Goal: Information Seeking & Learning: Learn about a topic

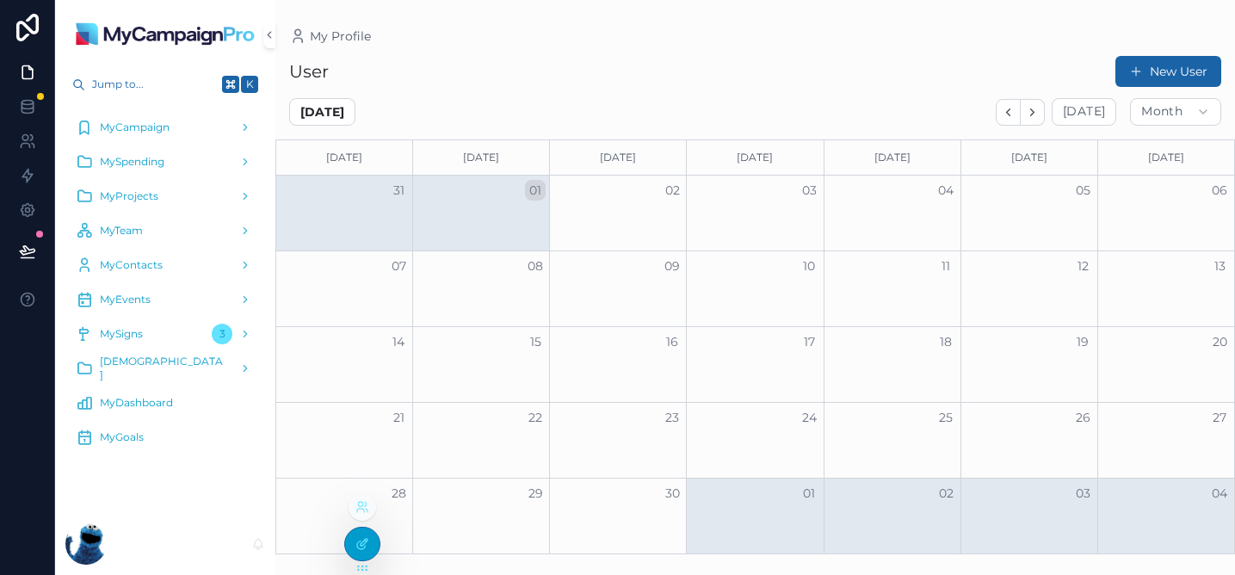
click at [356, 550] on icon at bounding box center [363, 544] width 14 height 14
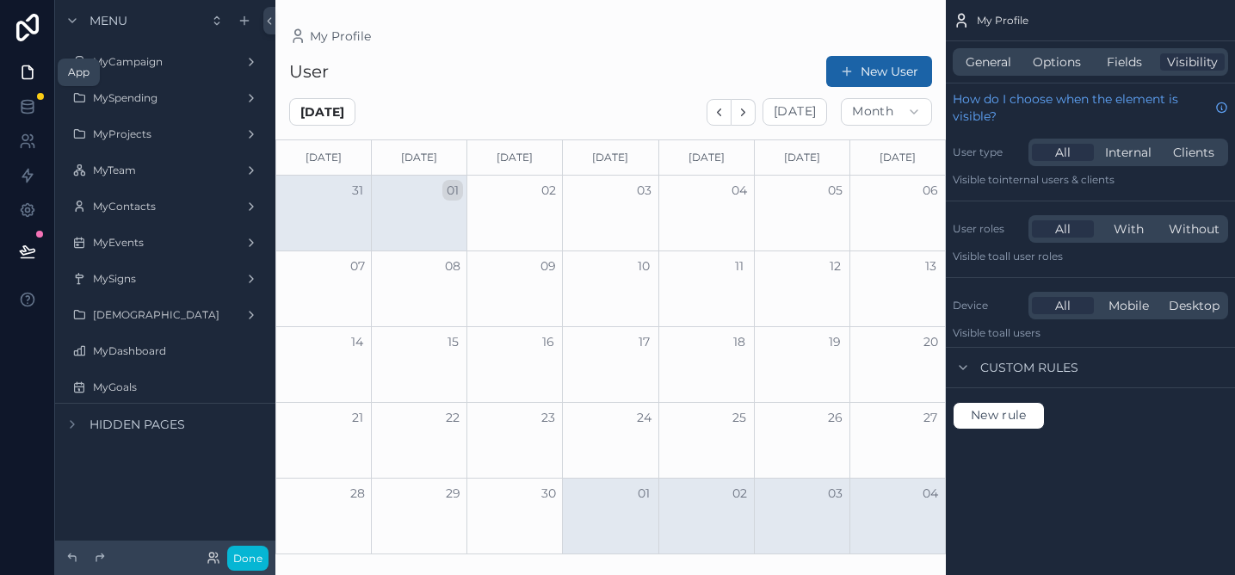
click at [28, 74] on icon at bounding box center [27, 72] width 17 height 17
click at [27, 35] on icon at bounding box center [27, 28] width 22 height 28
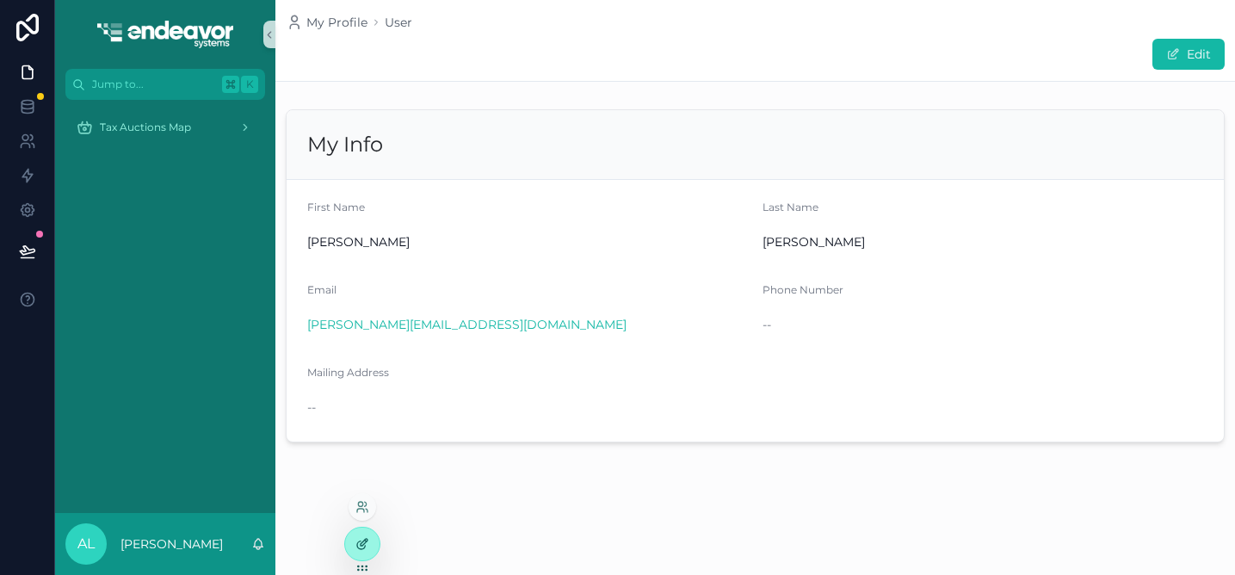
click at [374, 544] on div at bounding box center [362, 544] width 34 height 33
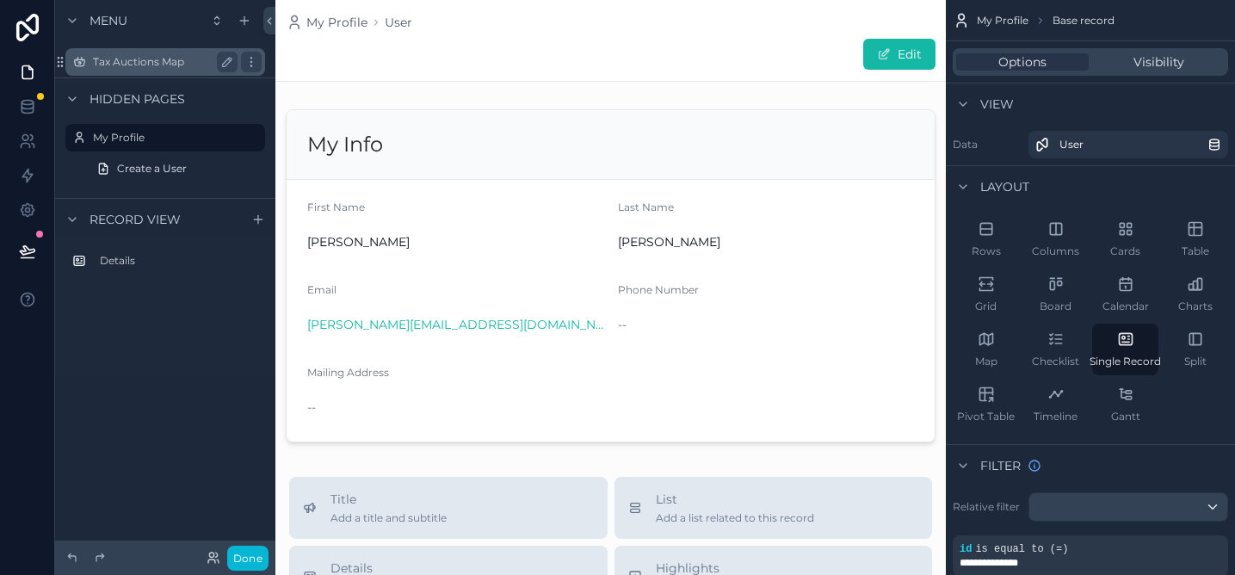
click at [159, 65] on label "Tax Auctions Map" at bounding box center [162, 62] width 138 height 14
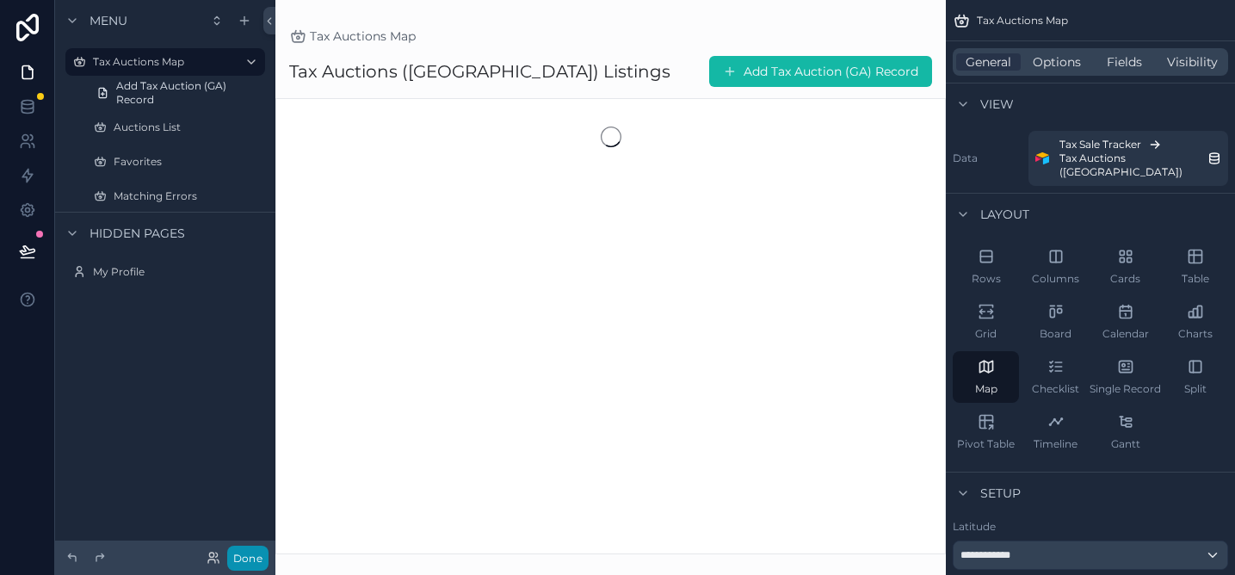
click at [251, 564] on button "Done" at bounding box center [247, 558] width 41 height 25
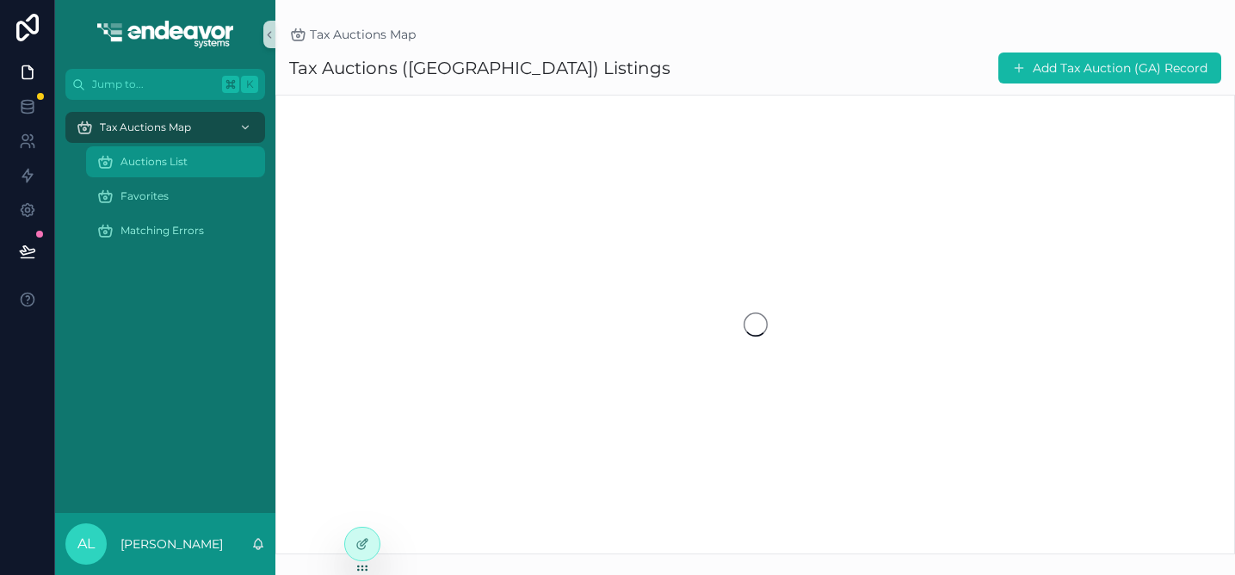
click at [194, 153] on div "Auctions List" at bounding box center [175, 162] width 158 height 28
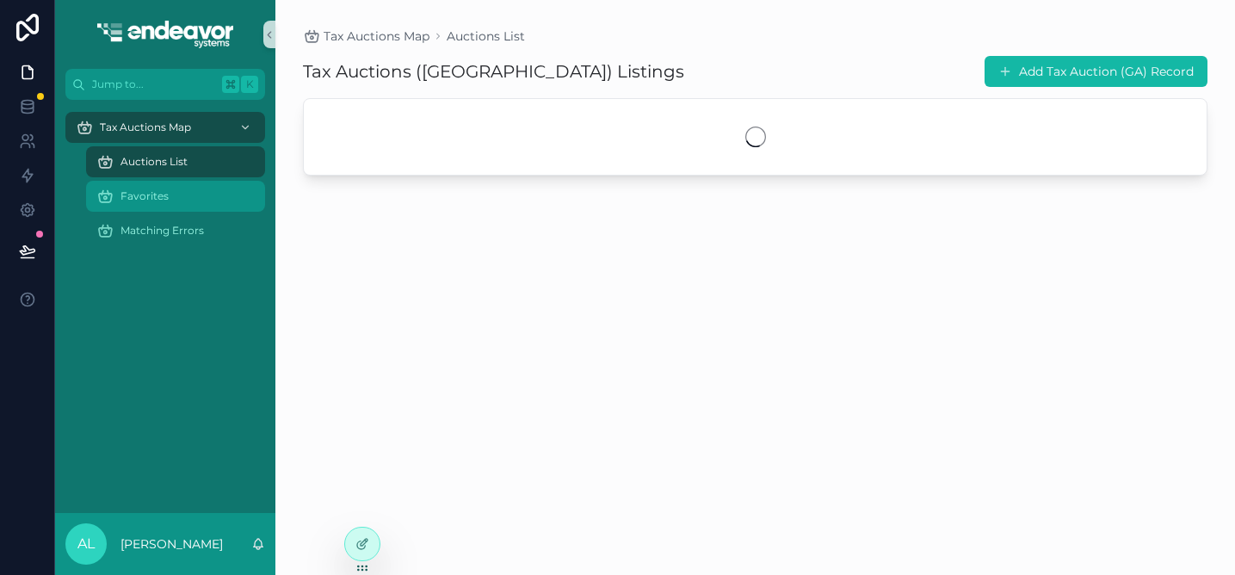
click at [174, 198] on div "Favorites" at bounding box center [175, 197] width 158 height 28
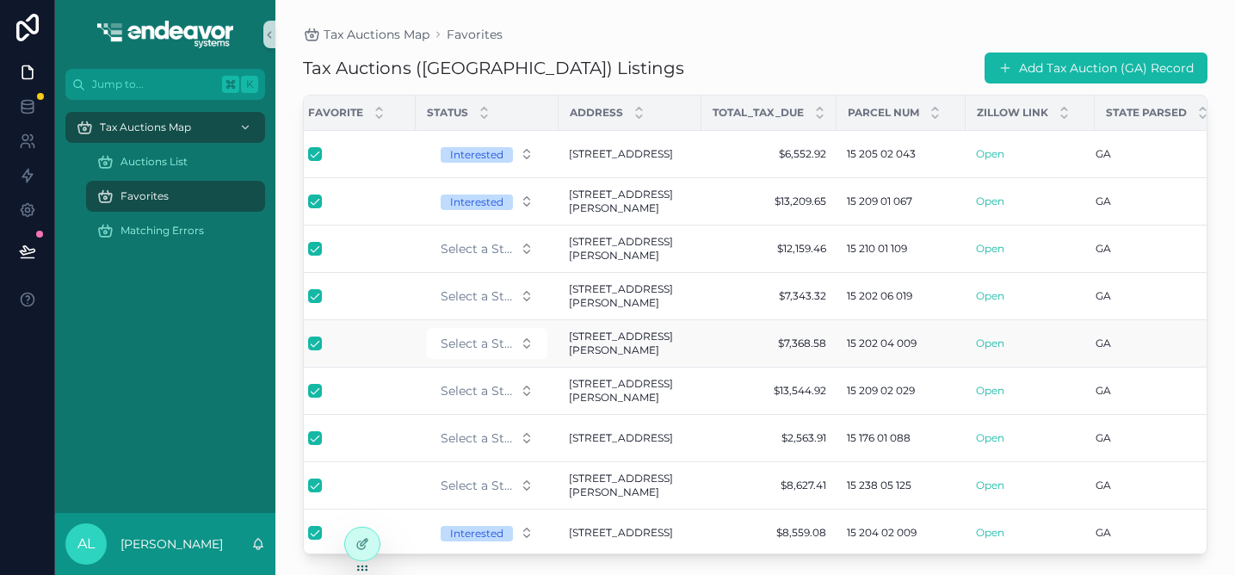
scroll to position [0, 36]
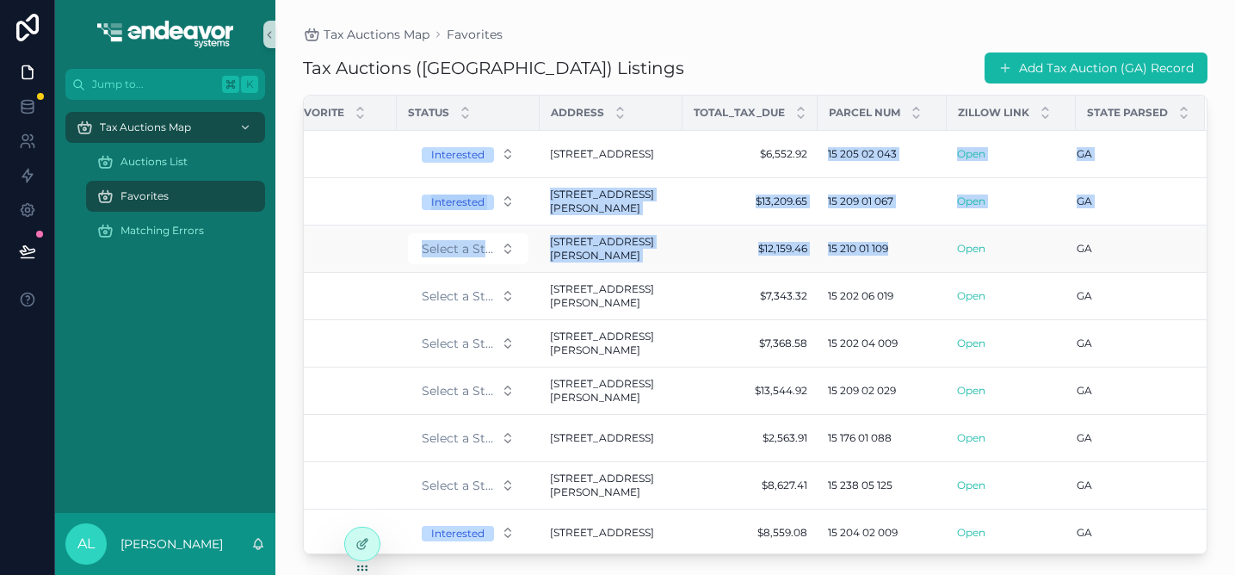
drag, startPoint x: 825, startPoint y: 152, endPoint x: 851, endPoint y: 258, distance: 109.0
click at [851, 258] on tbody "Interested [STREET_ADDRESS] $6,552.92 $6,552.92 15 205 02 043 15 205 02 043 Ope…" at bounding box center [737, 447] width 939 height 633
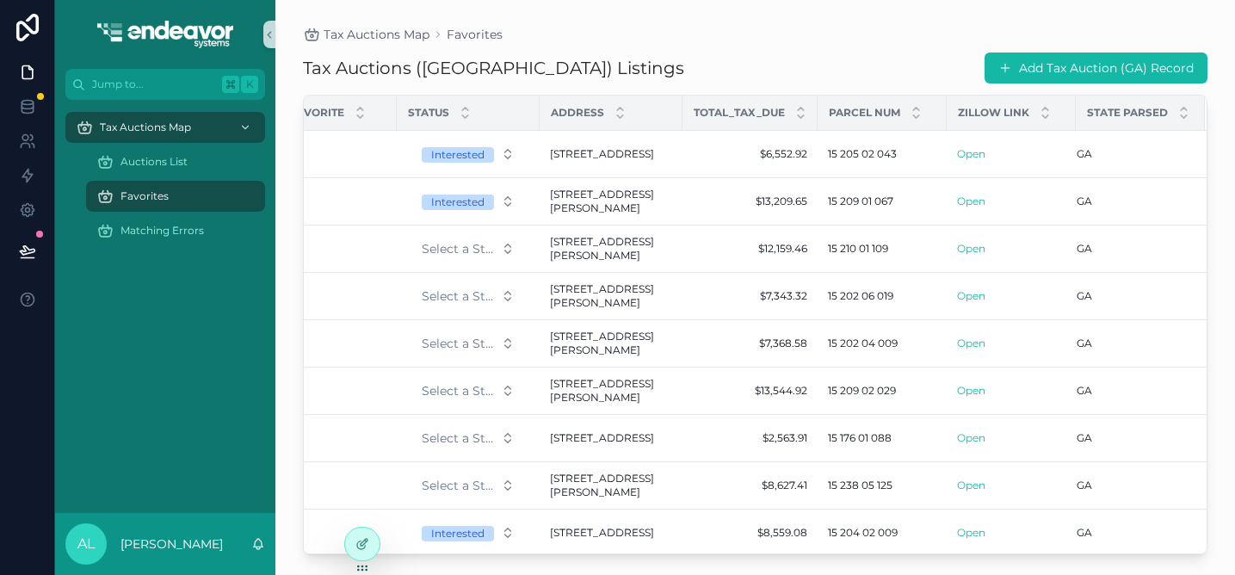
click at [869, 77] on div "Tax Auctions ([GEOGRAPHIC_DATA]) Listings Add Tax Auction ([GEOGRAPHIC_DATA]) R…" at bounding box center [755, 68] width 905 height 33
click at [368, 543] on icon at bounding box center [363, 544] width 14 height 14
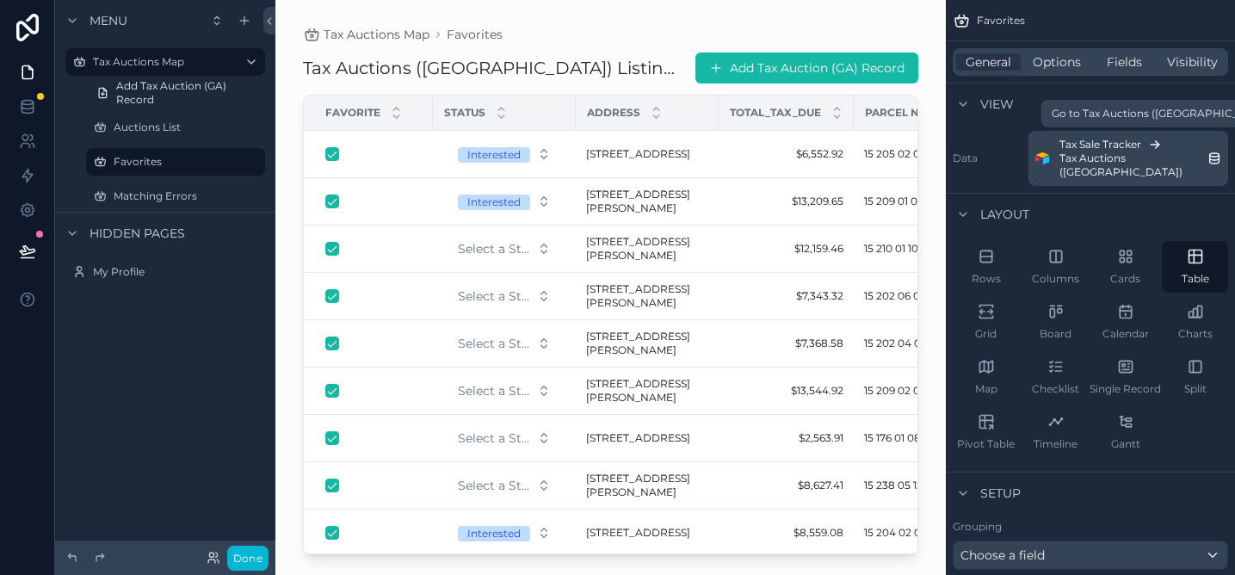
click at [1108, 147] on span "Tax Sale Tracker" at bounding box center [1101, 145] width 82 height 14
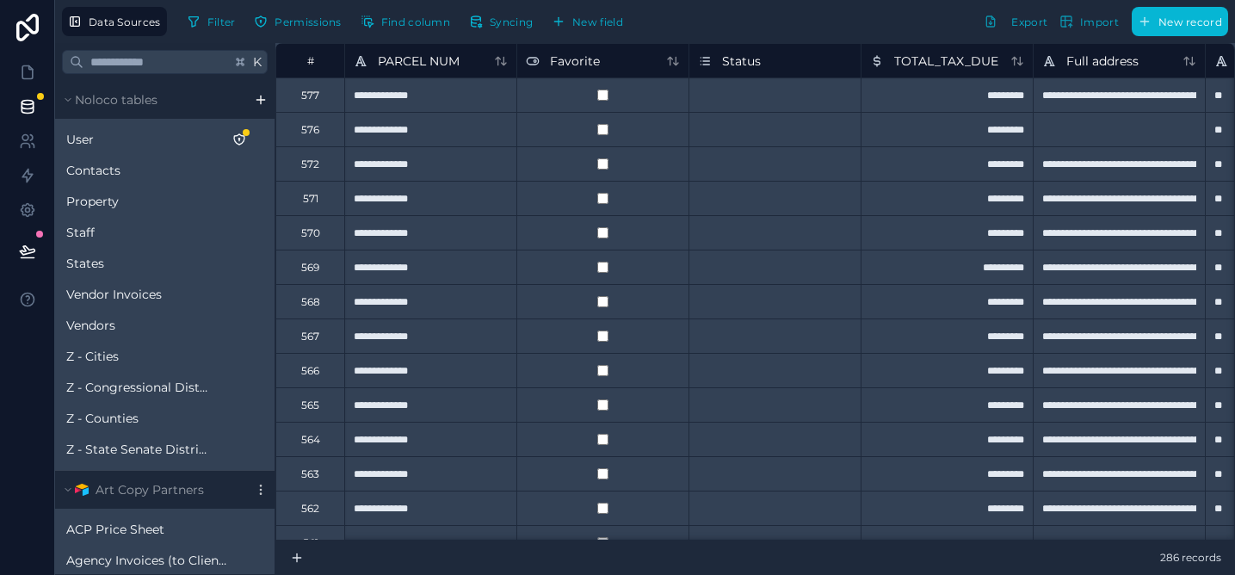
scroll to position [0, 5]
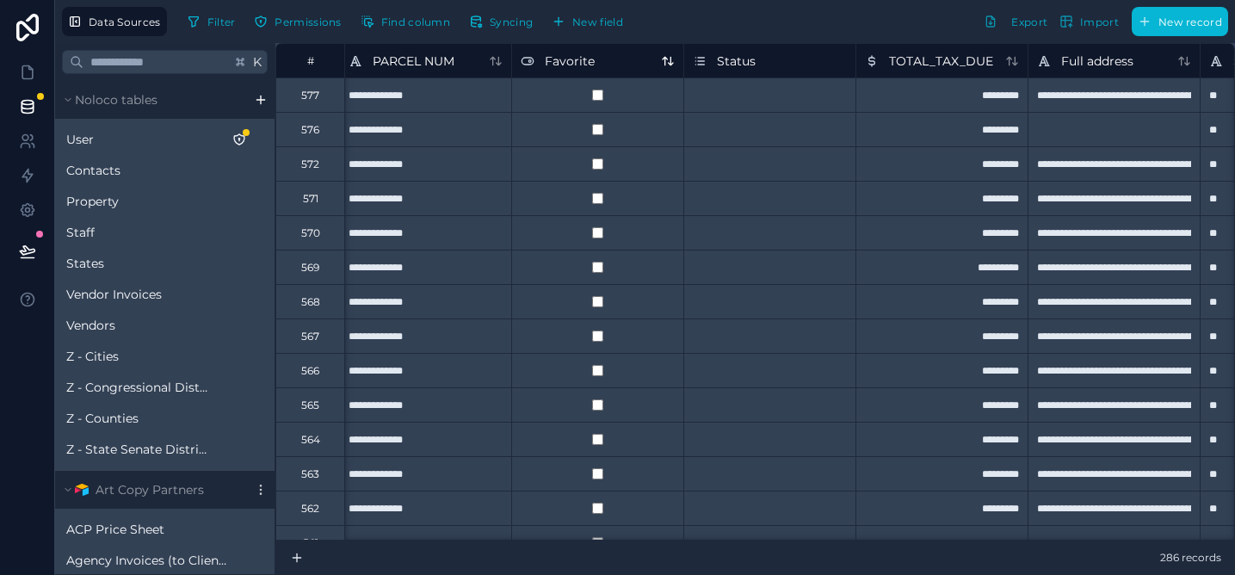
click at [555, 59] on span "Favorite" at bounding box center [570, 61] width 50 height 17
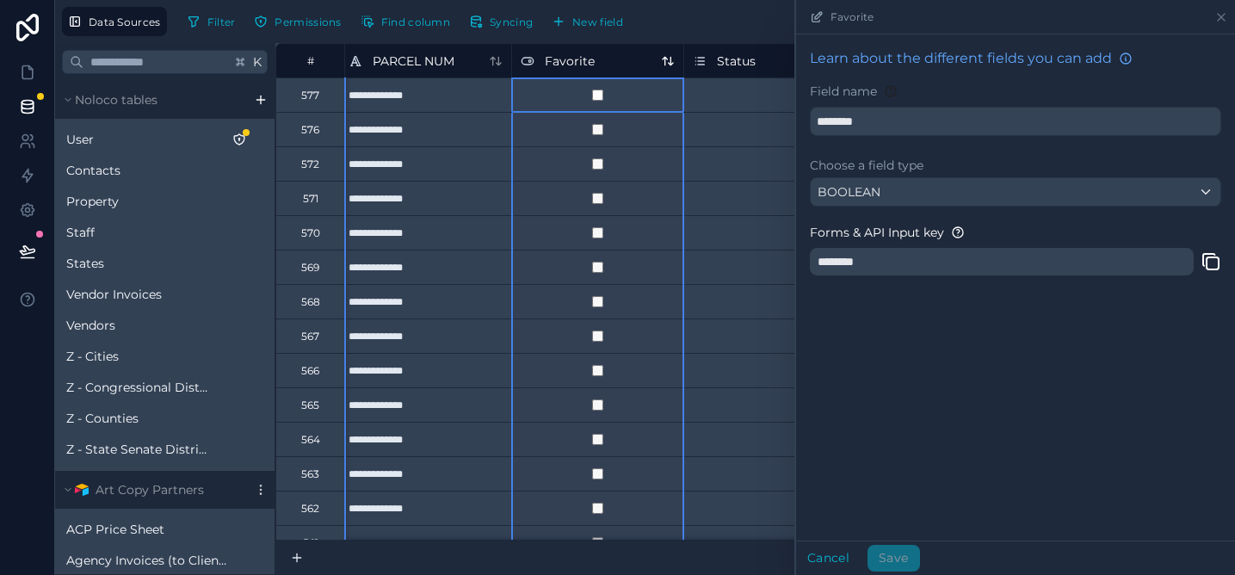
click at [591, 57] on span "Favorite" at bounding box center [570, 61] width 50 height 17
click at [677, 35] on div "Filter Permissions Find column Syncing New field Export Import New record" at bounding box center [705, 21] width 1048 height 29
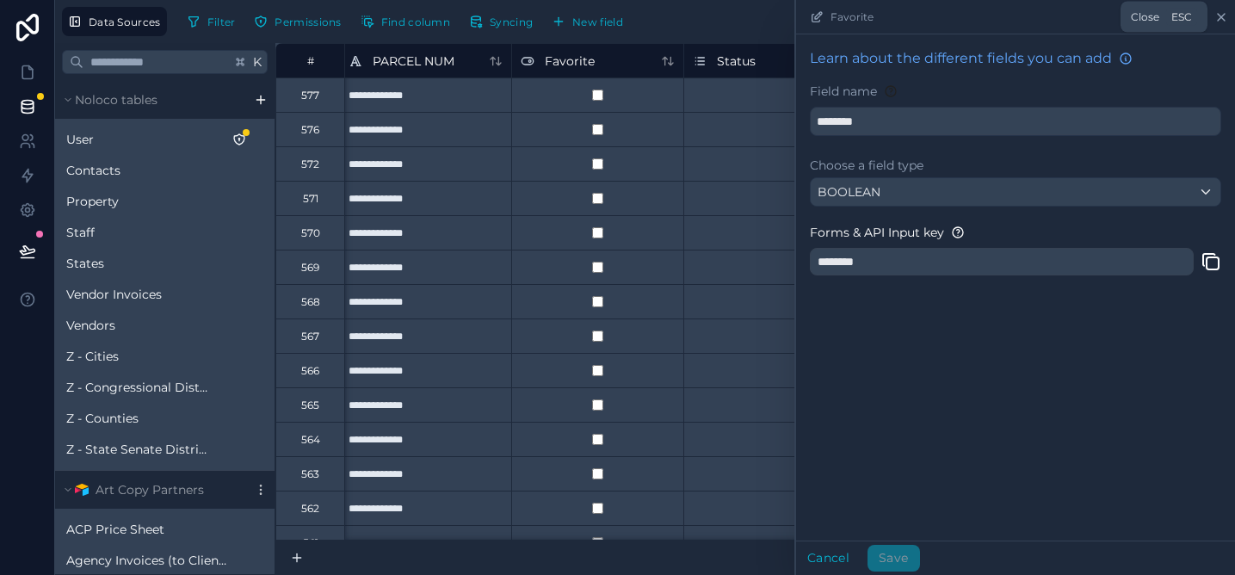
click at [1216, 18] on icon at bounding box center [1222, 17] width 14 height 14
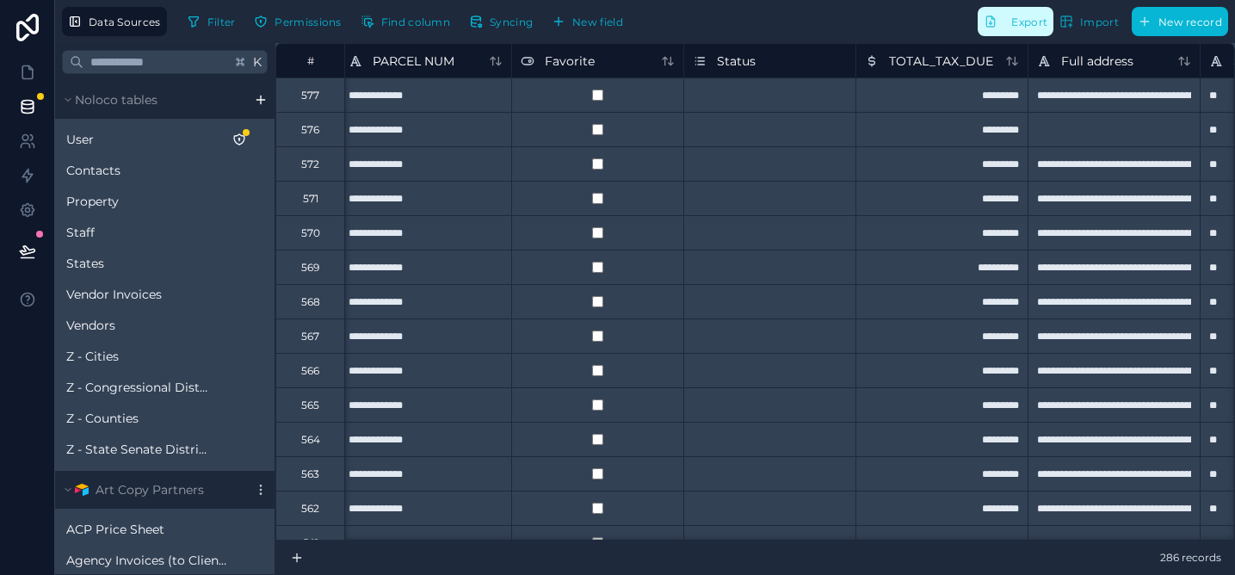
click at [1033, 27] on span "Export" at bounding box center [1030, 21] width 36 height 13
click at [20, 65] on icon at bounding box center [27, 72] width 17 height 17
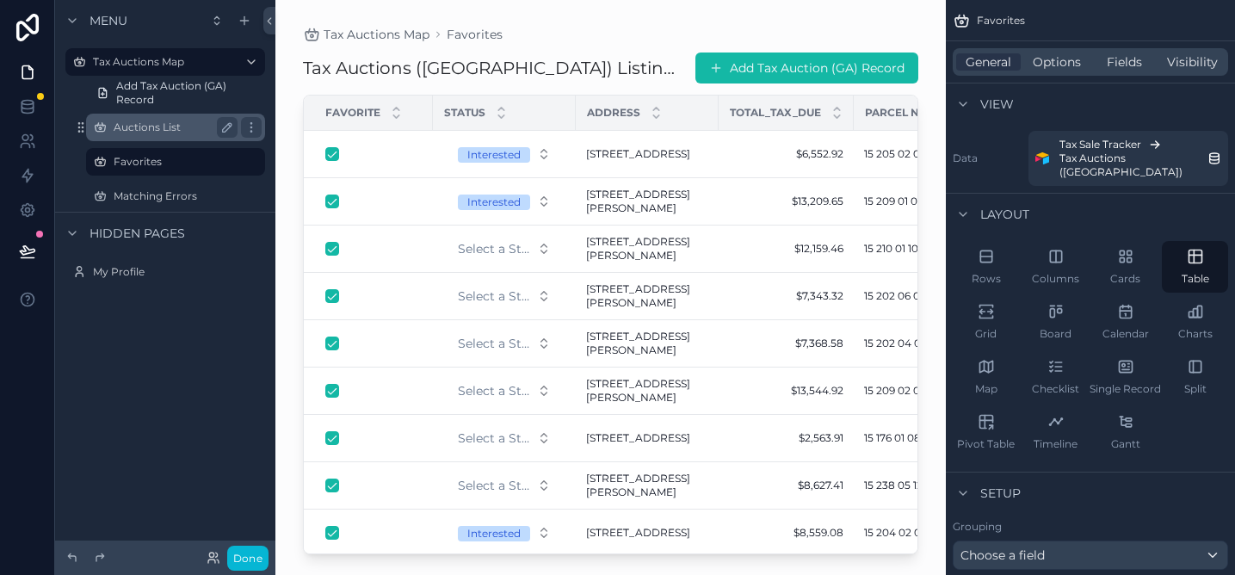
click at [178, 135] on div "Auctions List" at bounding box center [176, 127] width 124 height 21
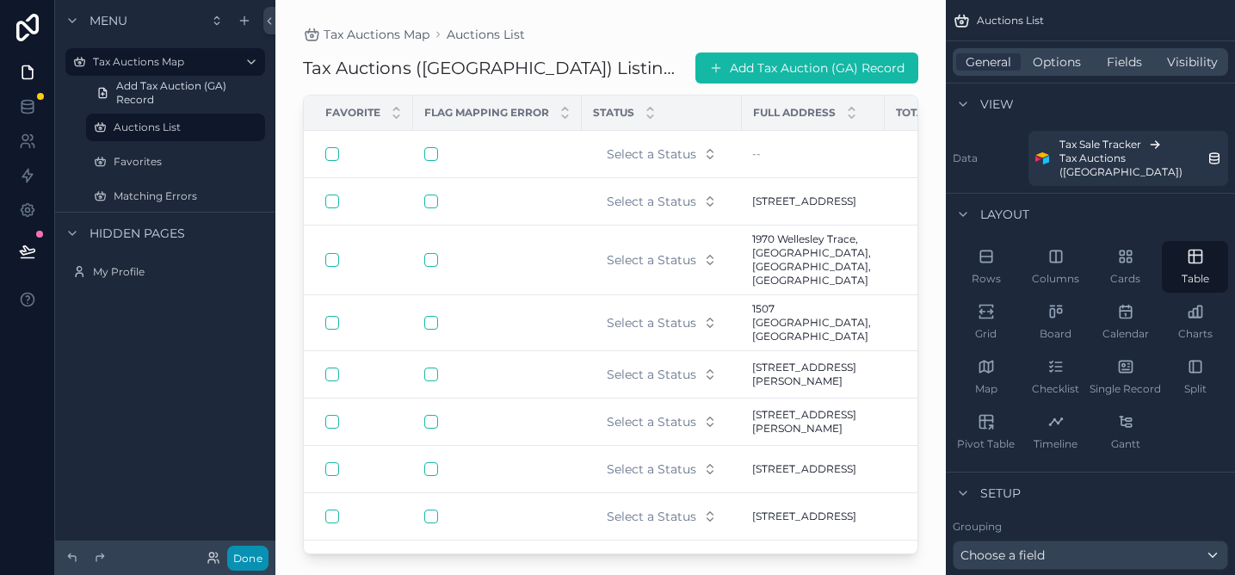
click at [247, 560] on button "Done" at bounding box center [247, 558] width 41 height 25
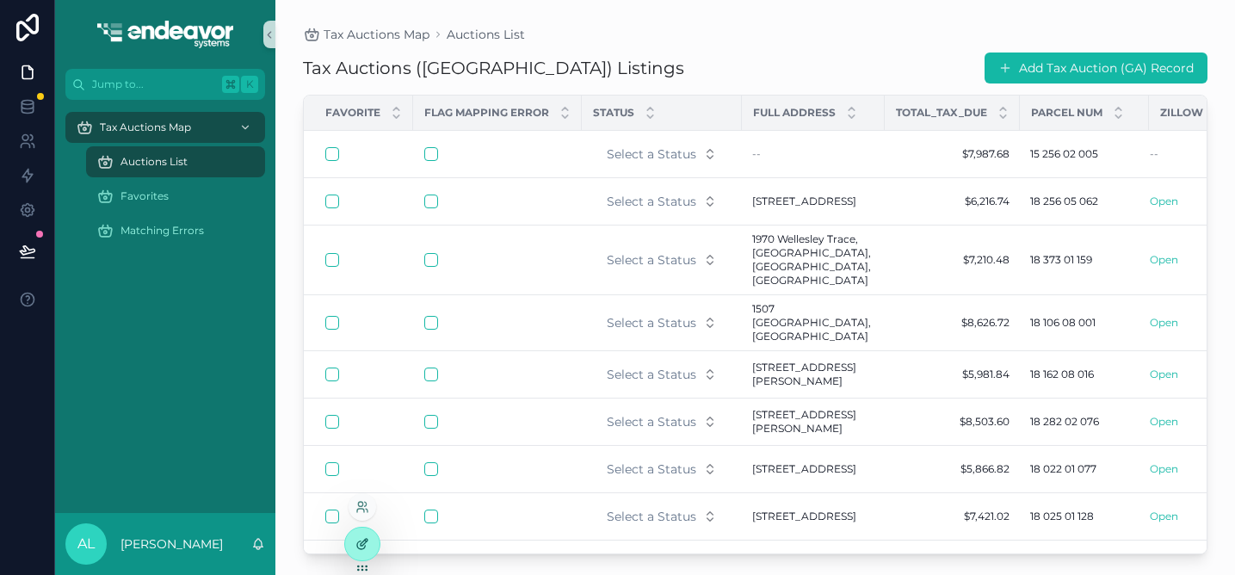
click at [358, 546] on icon at bounding box center [363, 544] width 14 height 14
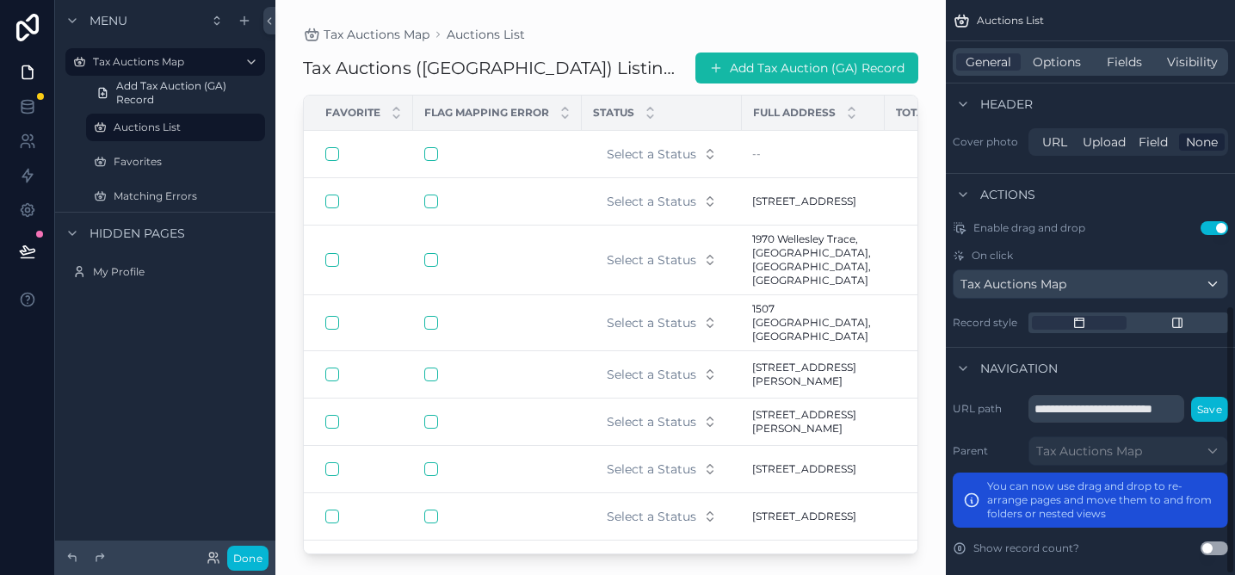
scroll to position [614, 0]
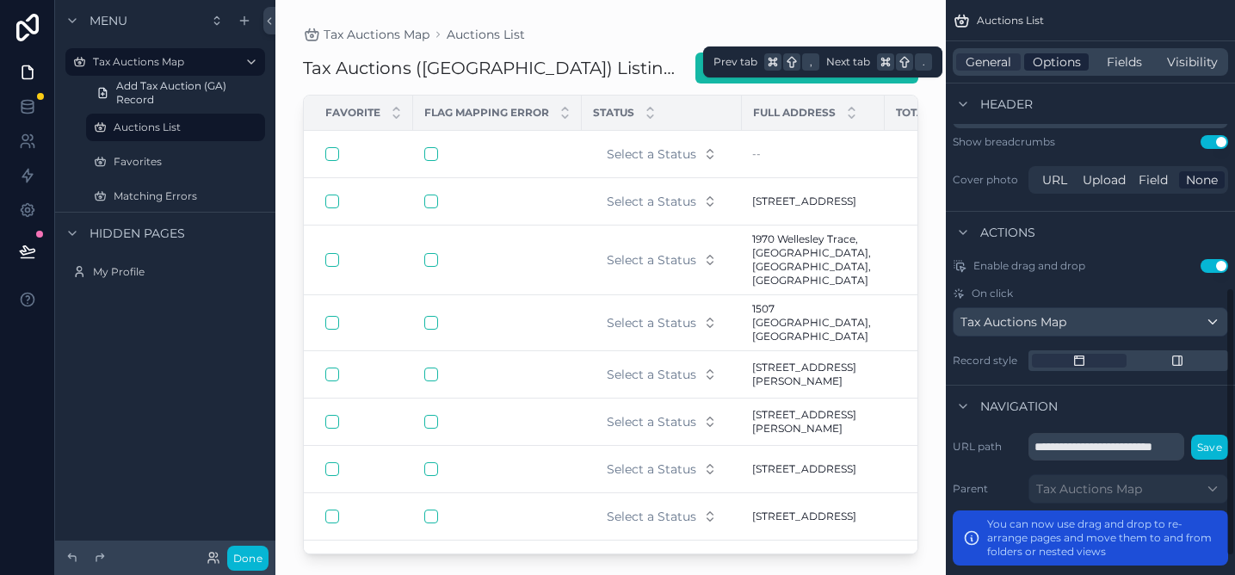
click at [1055, 60] on span "Options" at bounding box center [1057, 61] width 48 height 17
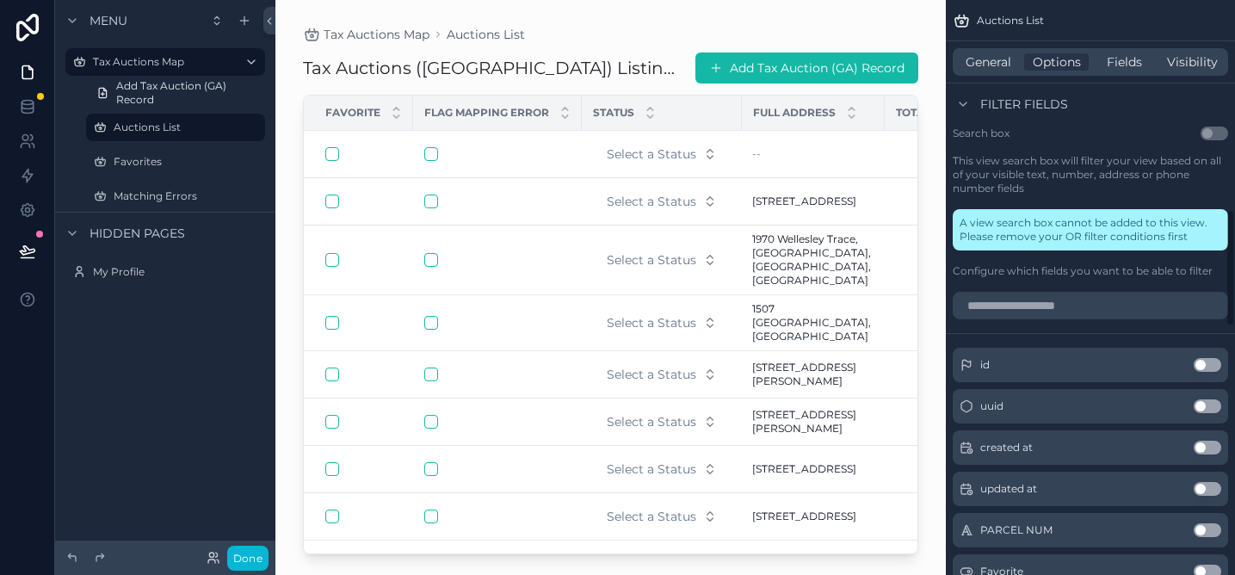
scroll to position [1028, 0]
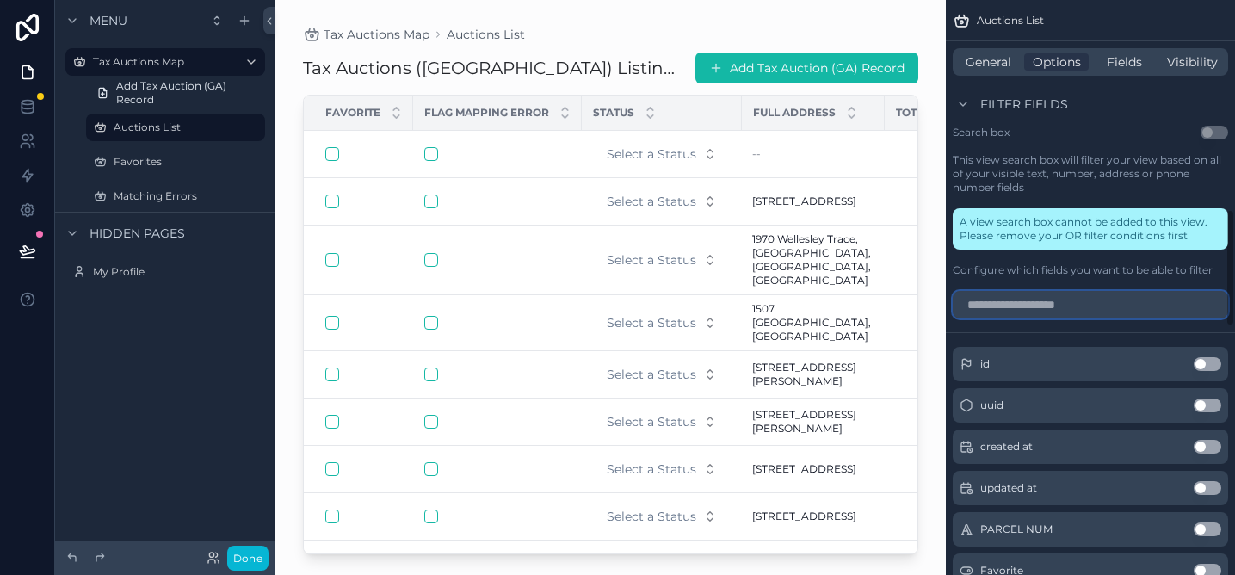
click at [1089, 302] on input "scrollable content" at bounding box center [1090, 305] width 275 height 28
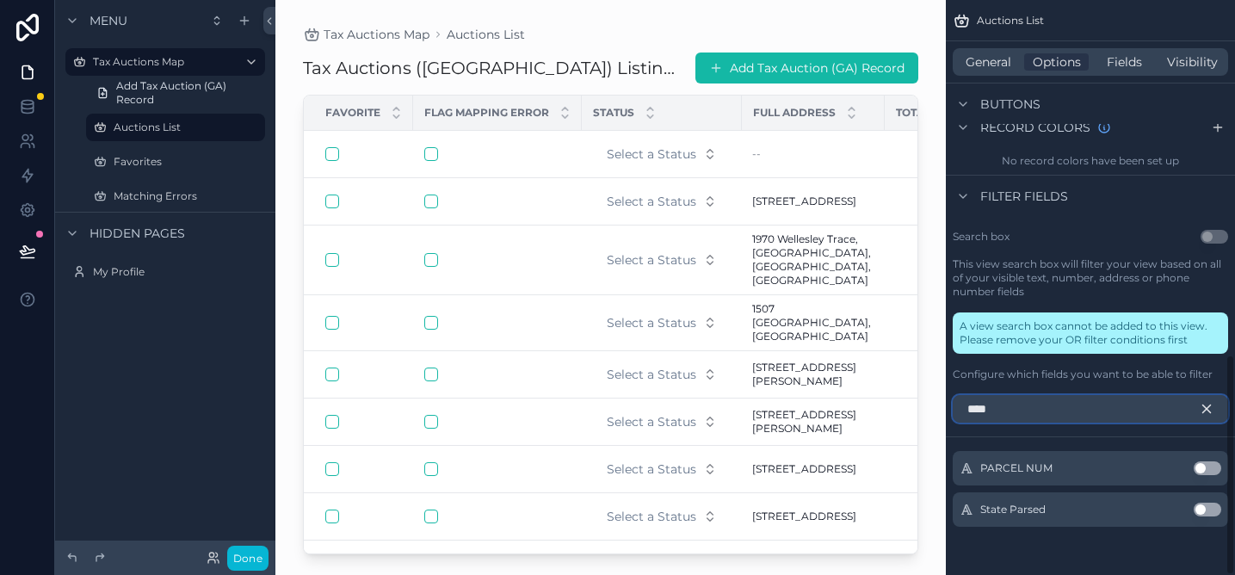
scroll to position [882, 0]
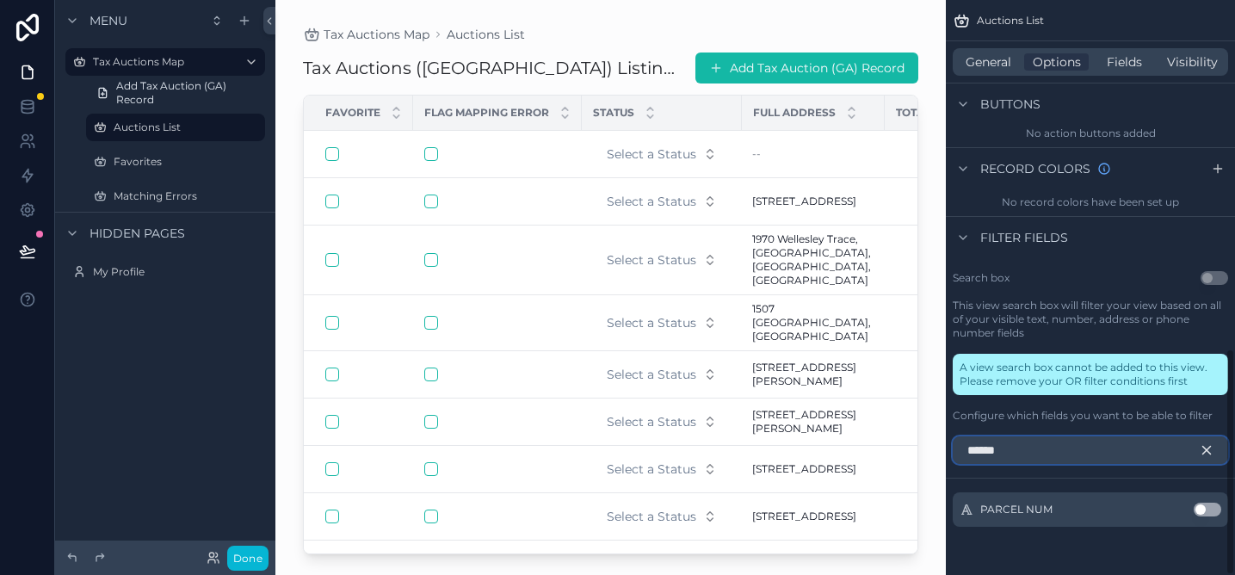
type input "******"
click at [1206, 510] on button "Use setting" at bounding box center [1208, 510] width 28 height 14
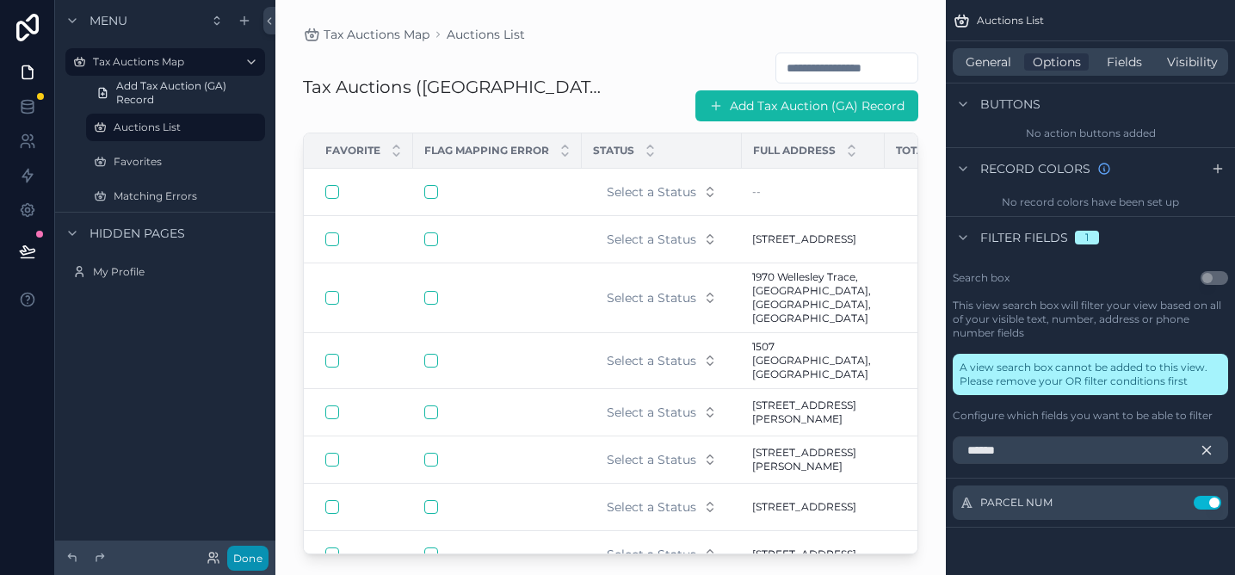
click at [245, 554] on button "Done" at bounding box center [247, 558] width 41 height 25
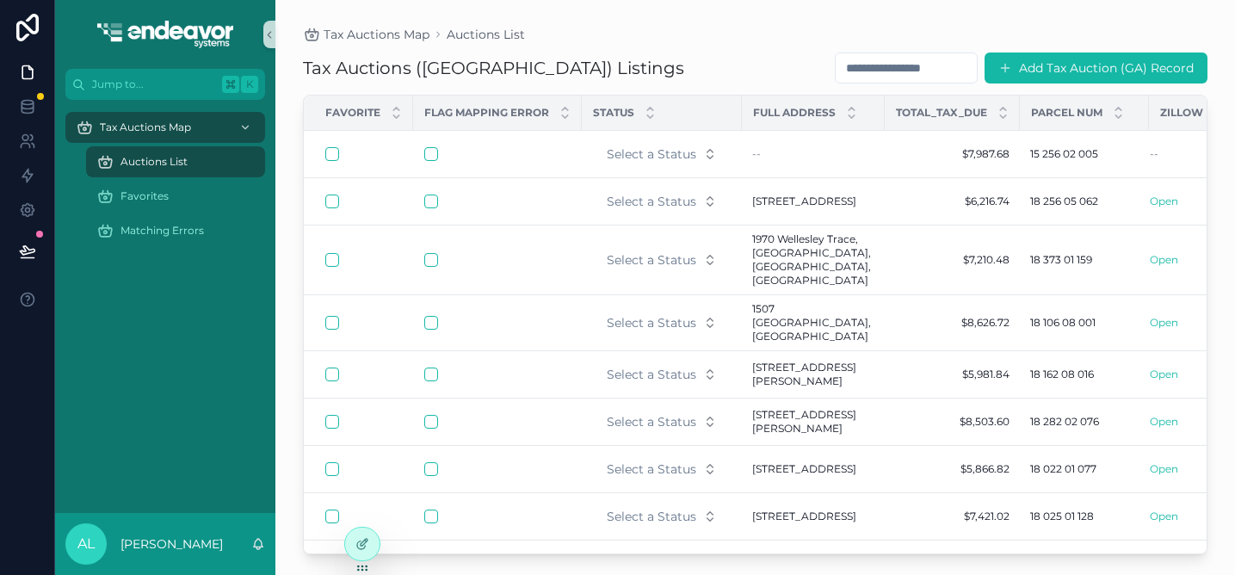
click at [888, 54] on div "scrollable content" at bounding box center [906, 68] width 143 height 31
click at [882, 60] on input "scrollable content" at bounding box center [906, 68] width 141 height 24
paste input "**********"
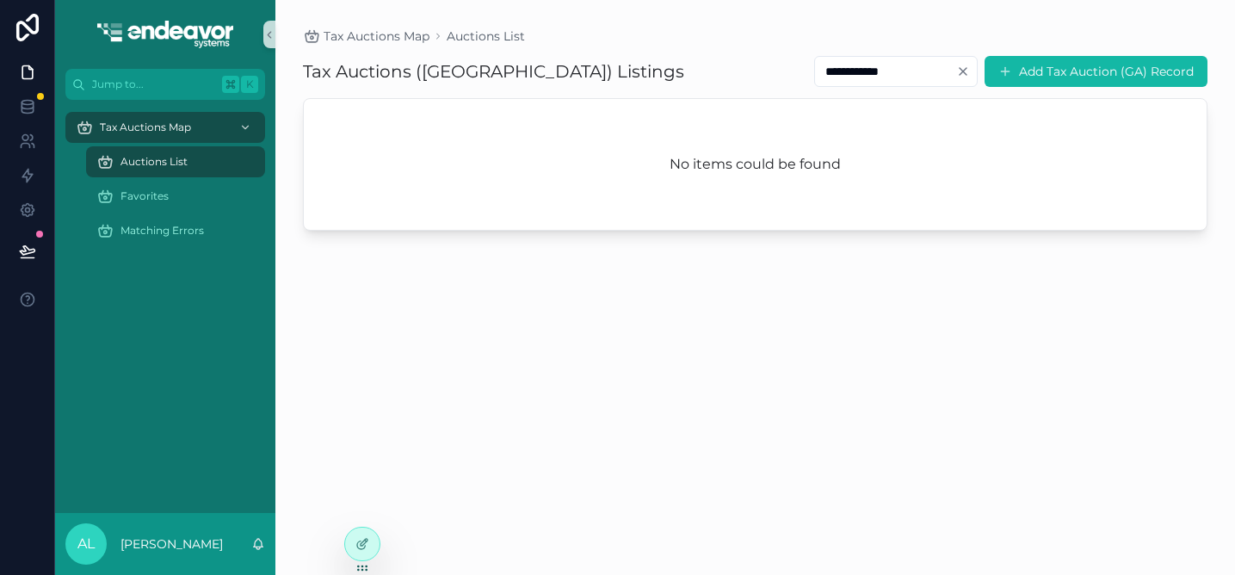
type input "**********"
click at [964, 72] on icon "Clear" at bounding box center [963, 71] width 7 height 7
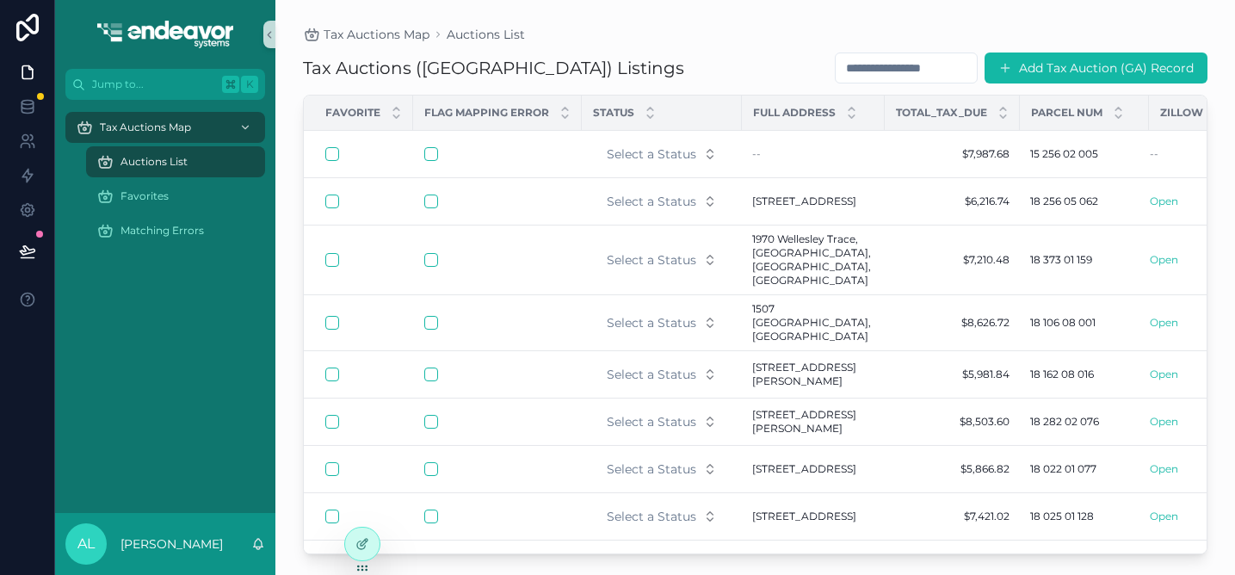
click at [880, 65] on input "scrollable content" at bounding box center [906, 68] width 141 height 24
paste input "**********"
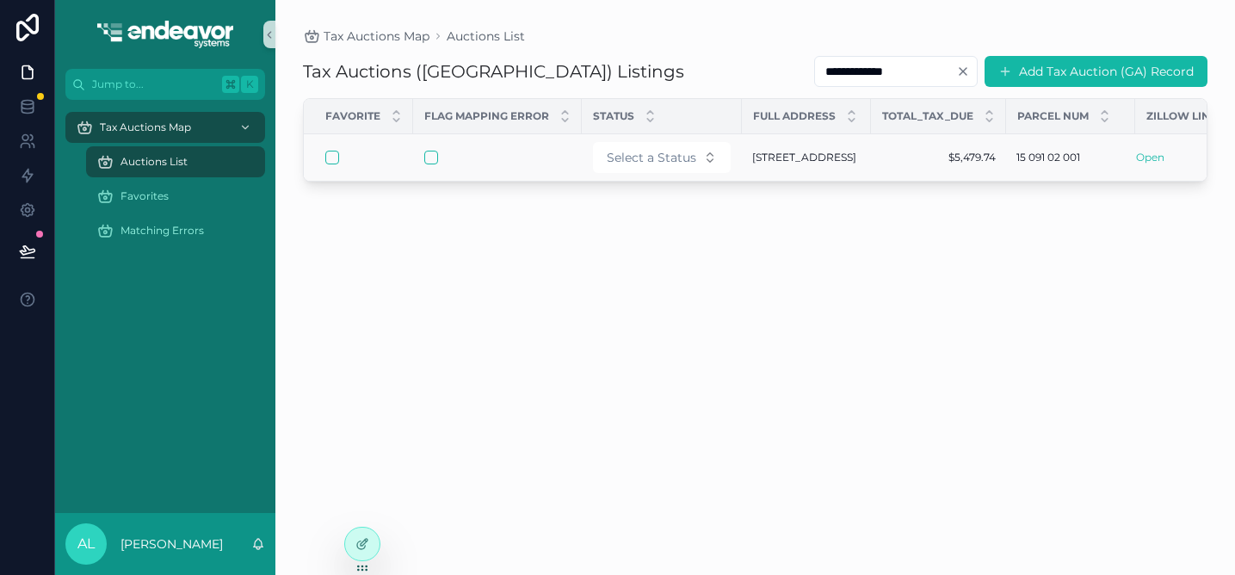
scroll to position [0, 71]
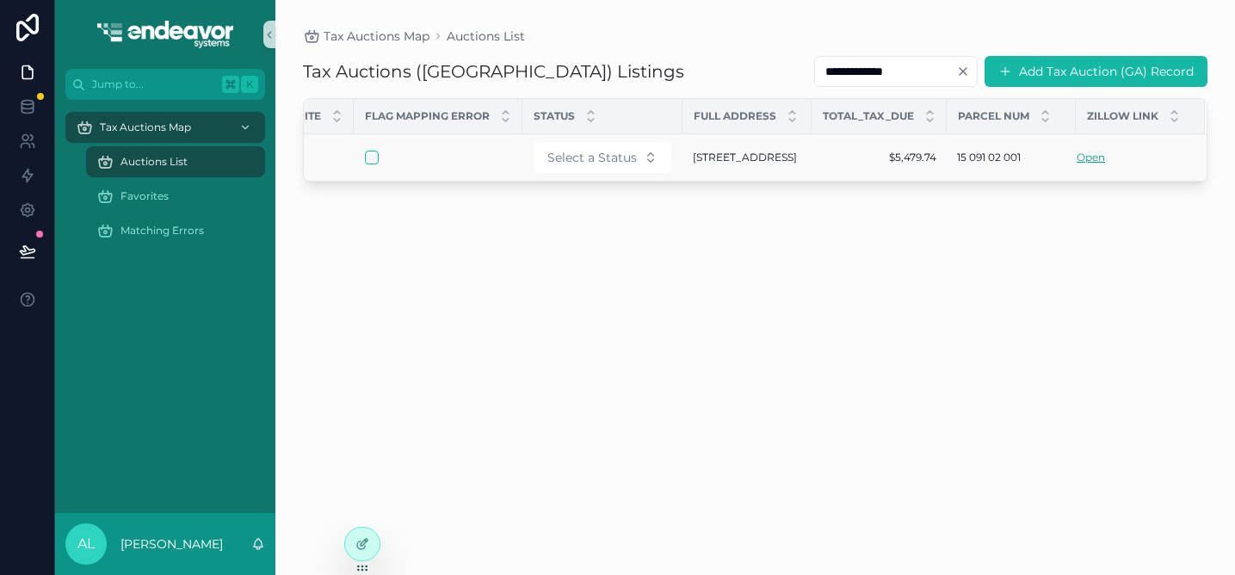
type input "**********"
click at [1089, 160] on link "Open" at bounding box center [1091, 157] width 28 height 13
click at [470, 164] on div "scrollable content" at bounding box center [438, 158] width 146 height 14
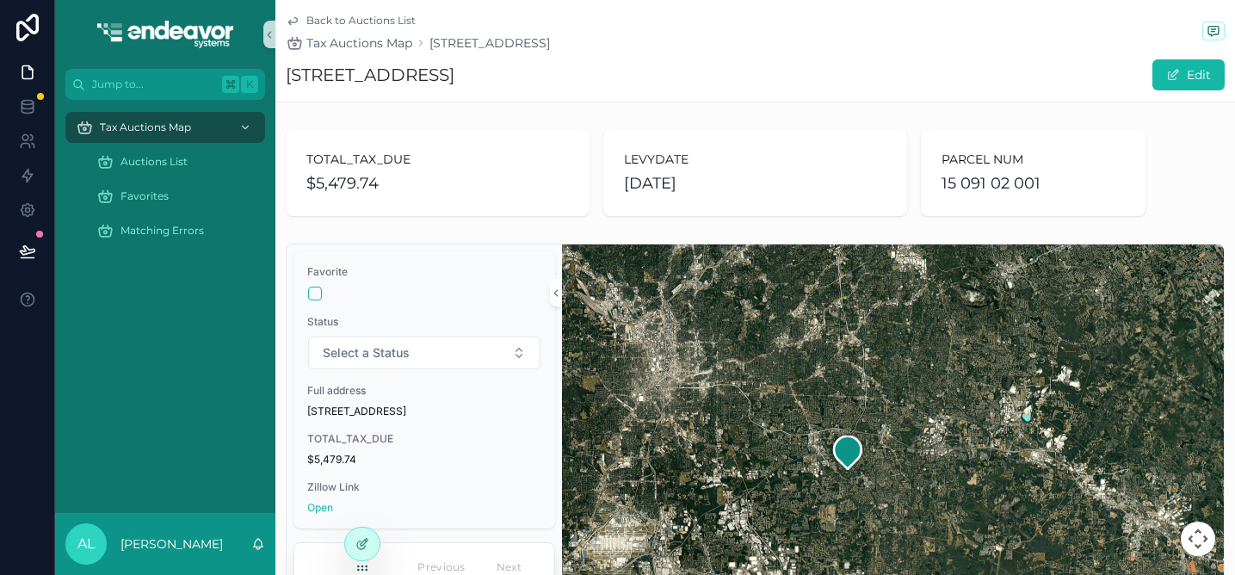
drag, startPoint x: 1102, startPoint y: 452, endPoint x: 896, endPoint y: 465, distance: 206.2
click at [896, 465] on div "scrollable content" at bounding box center [893, 459] width 662 height 430
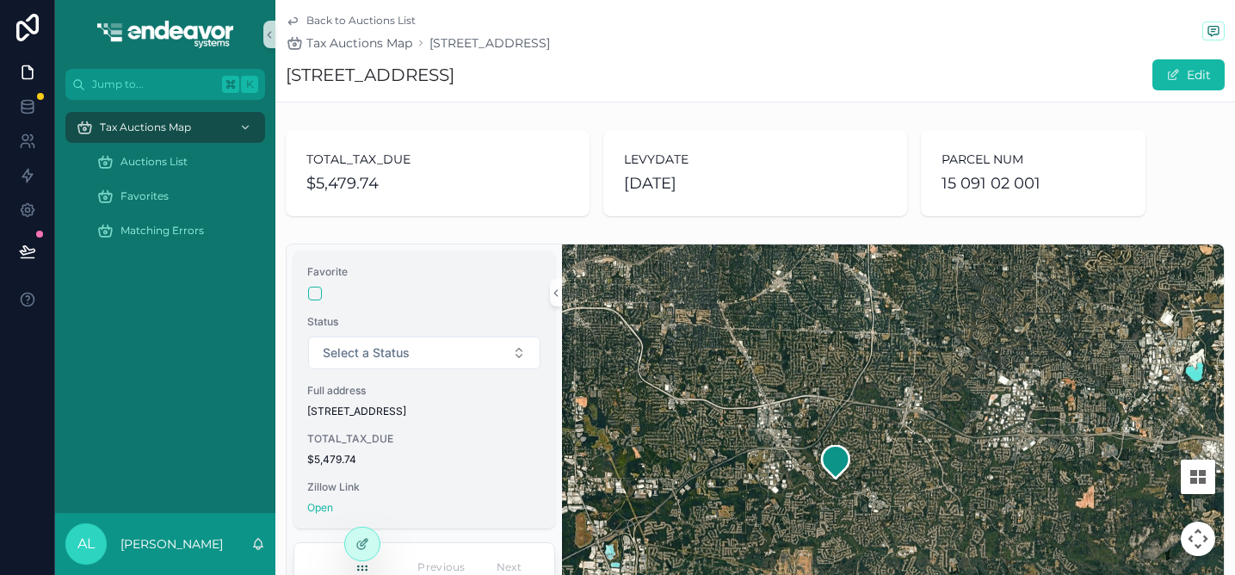
click at [489, 411] on span "[STREET_ADDRESS]" at bounding box center [424, 412] width 234 height 14
click at [295, 20] on icon "scrollable content" at bounding box center [293, 21] width 14 height 14
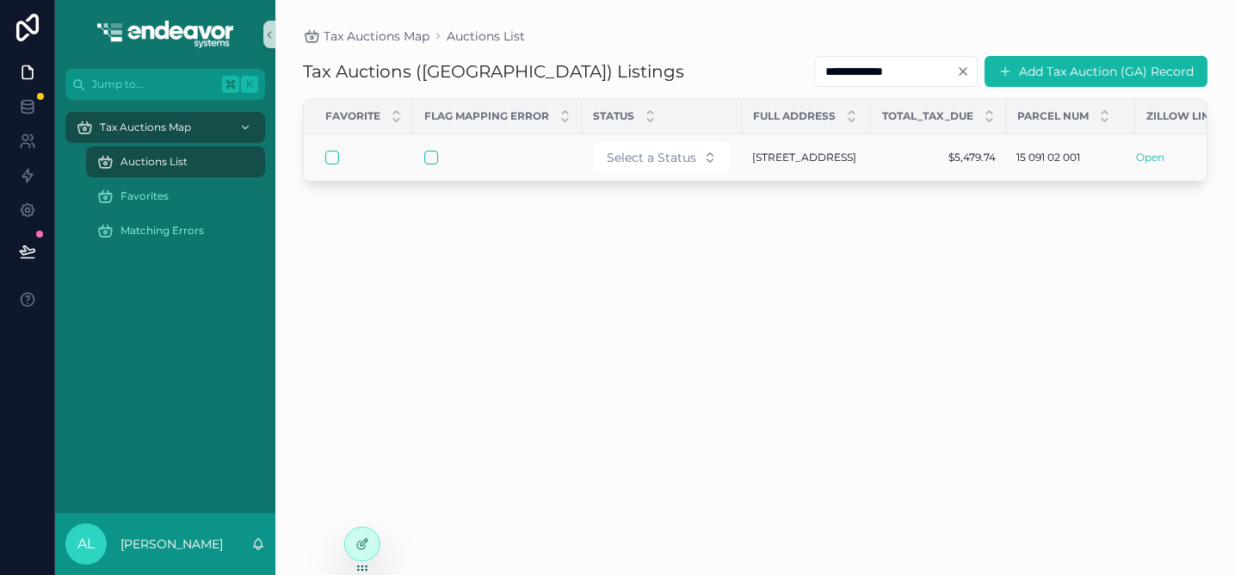
click at [791, 164] on span "[STREET_ADDRESS]" at bounding box center [804, 158] width 104 height 14
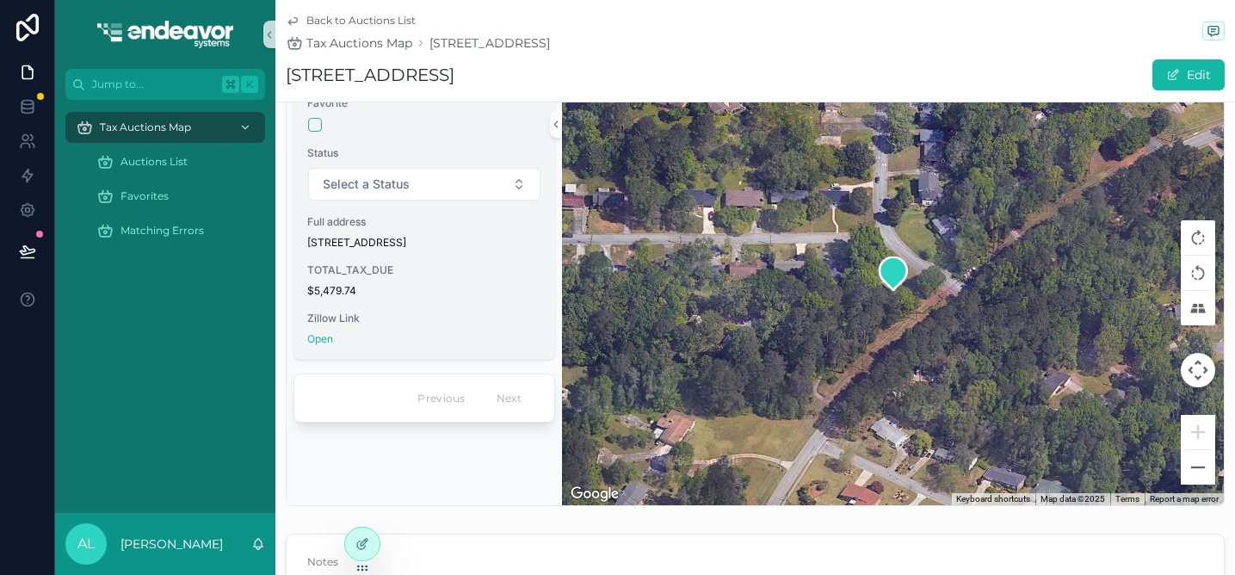
scroll to position [172, 0]
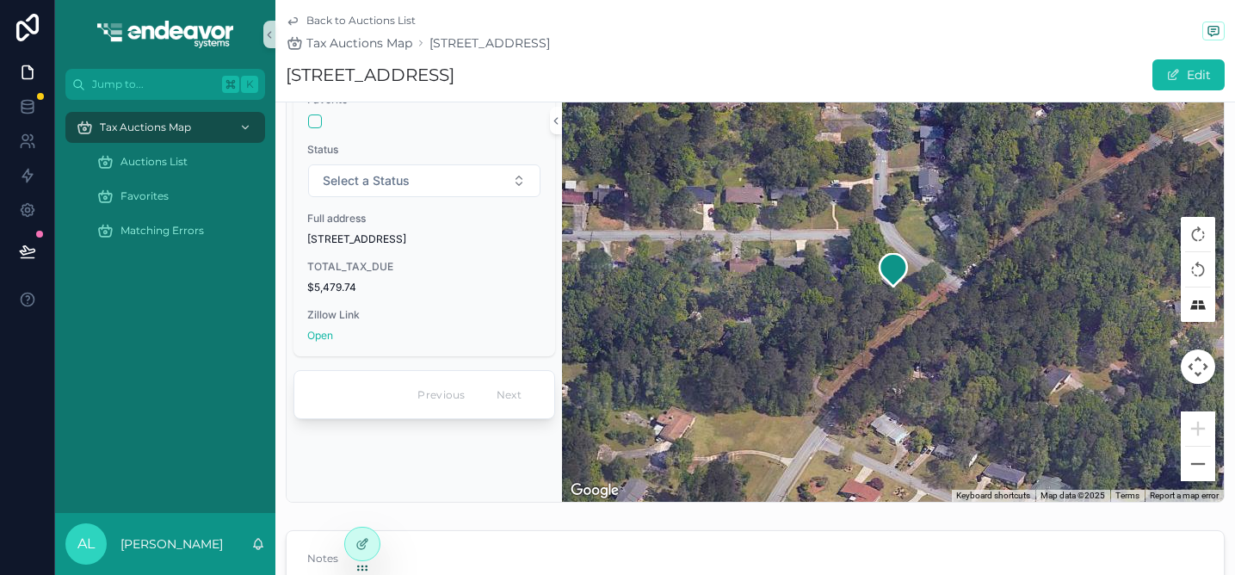
click at [1199, 305] on button "Tilt map" at bounding box center [1198, 305] width 34 height 34
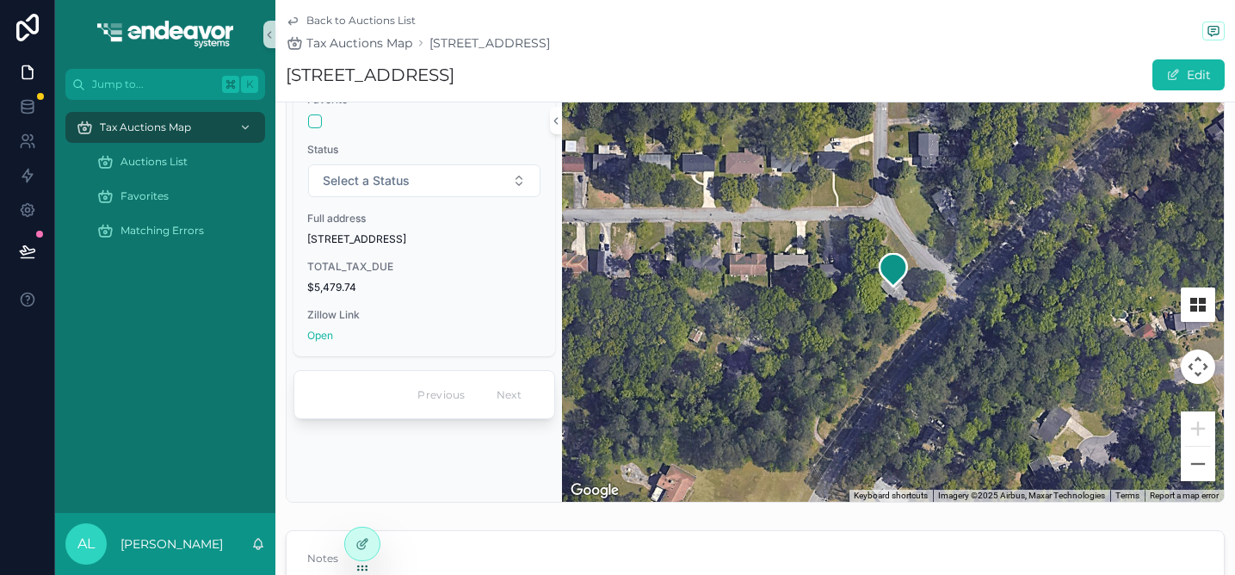
click at [1200, 306] on button "Tilt map" at bounding box center [1198, 305] width 34 height 34
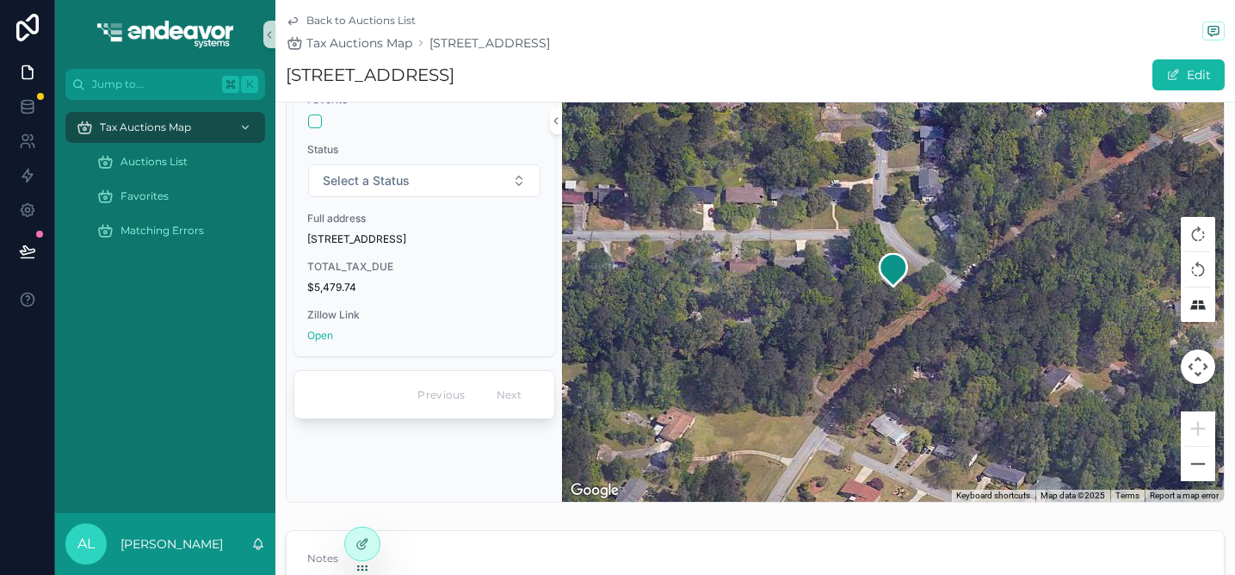
click at [1200, 306] on button "Tilt map" at bounding box center [1198, 305] width 34 height 34
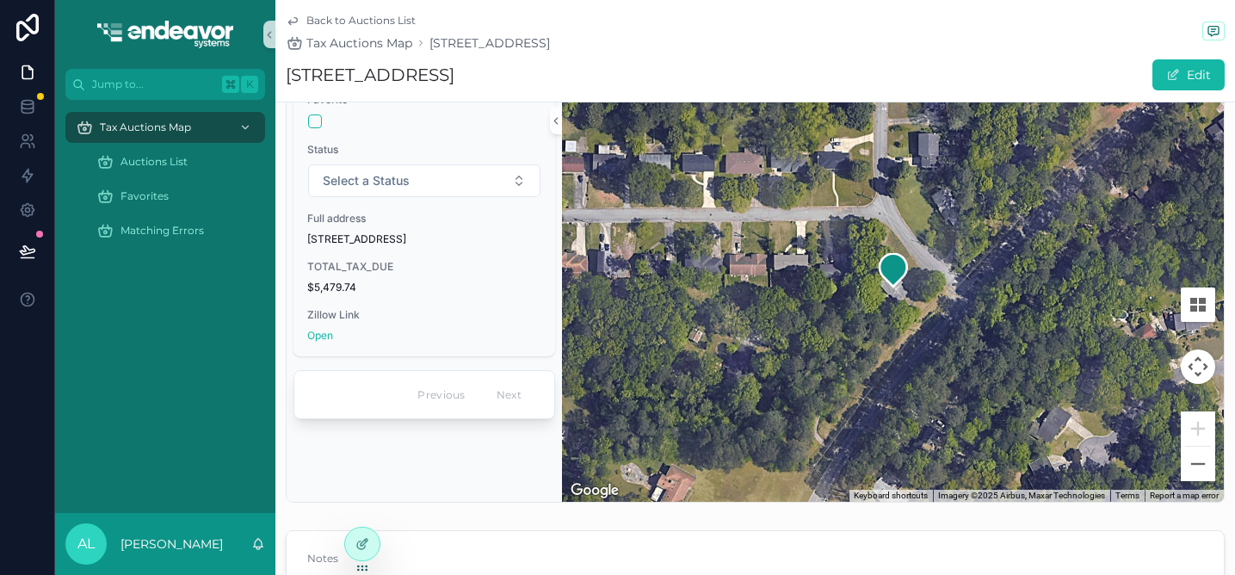
click at [1205, 369] on button "Map camera controls" at bounding box center [1198, 367] width 34 height 34
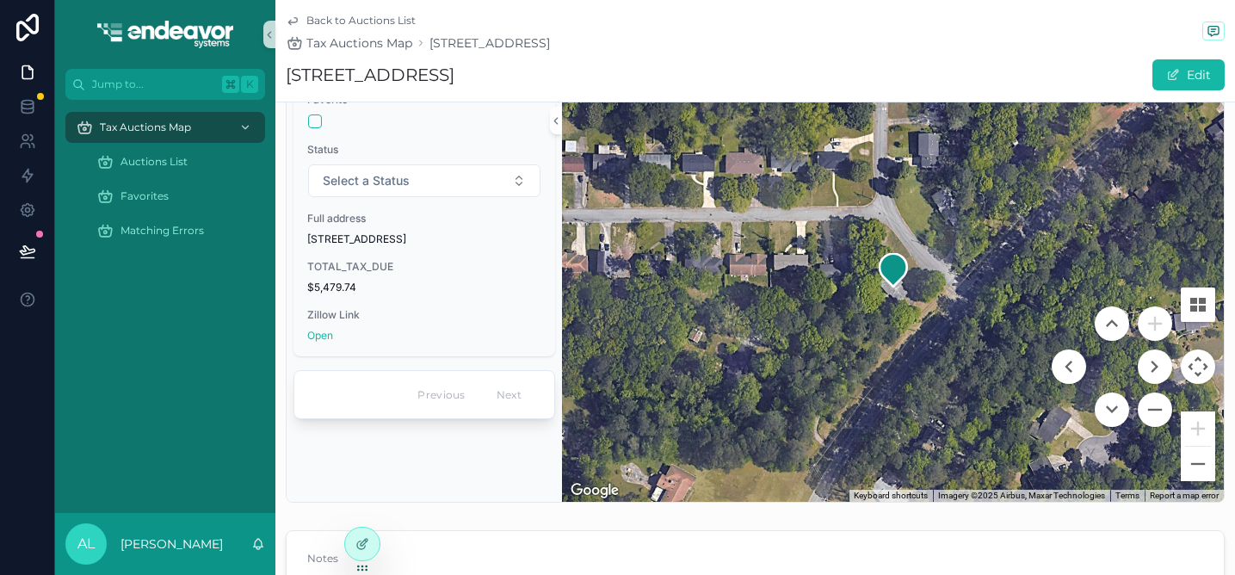
click at [1205, 369] on button "Map camera controls" at bounding box center [1198, 367] width 34 height 34
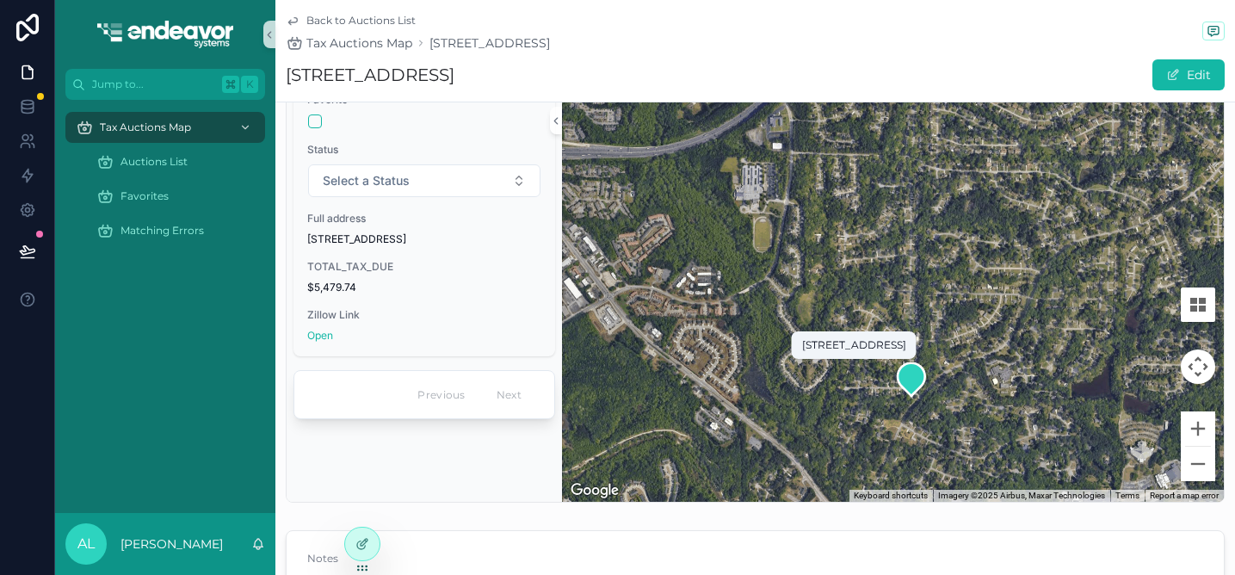
click at [911, 386] on icon "scrollable content" at bounding box center [912, 379] width 28 height 33
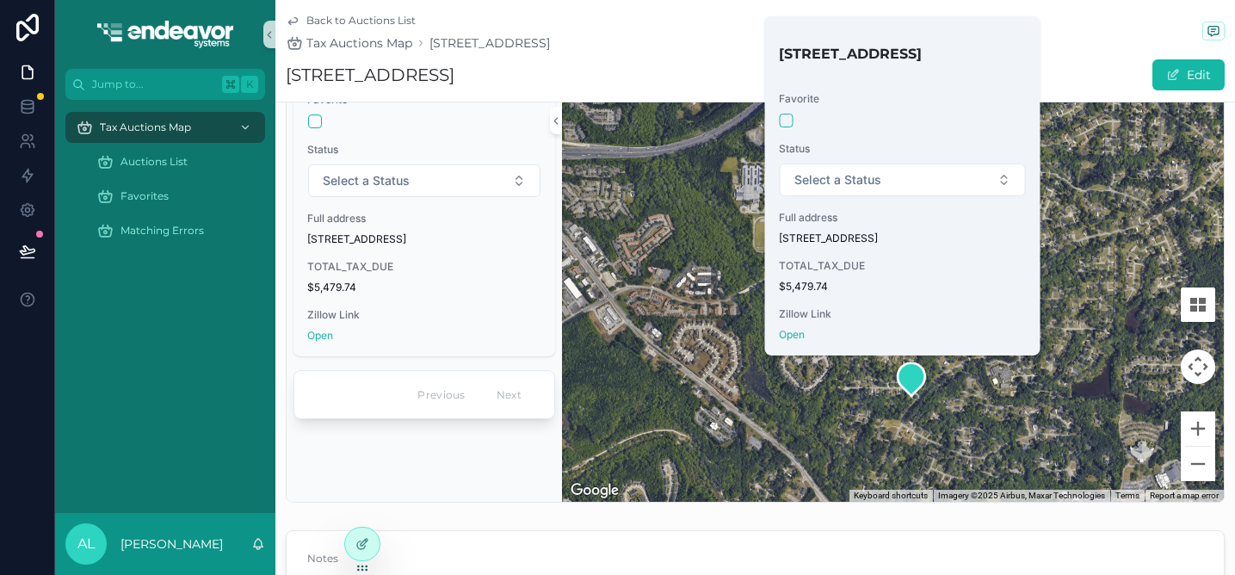
click at [888, 388] on div "scrollable content" at bounding box center [893, 287] width 662 height 430
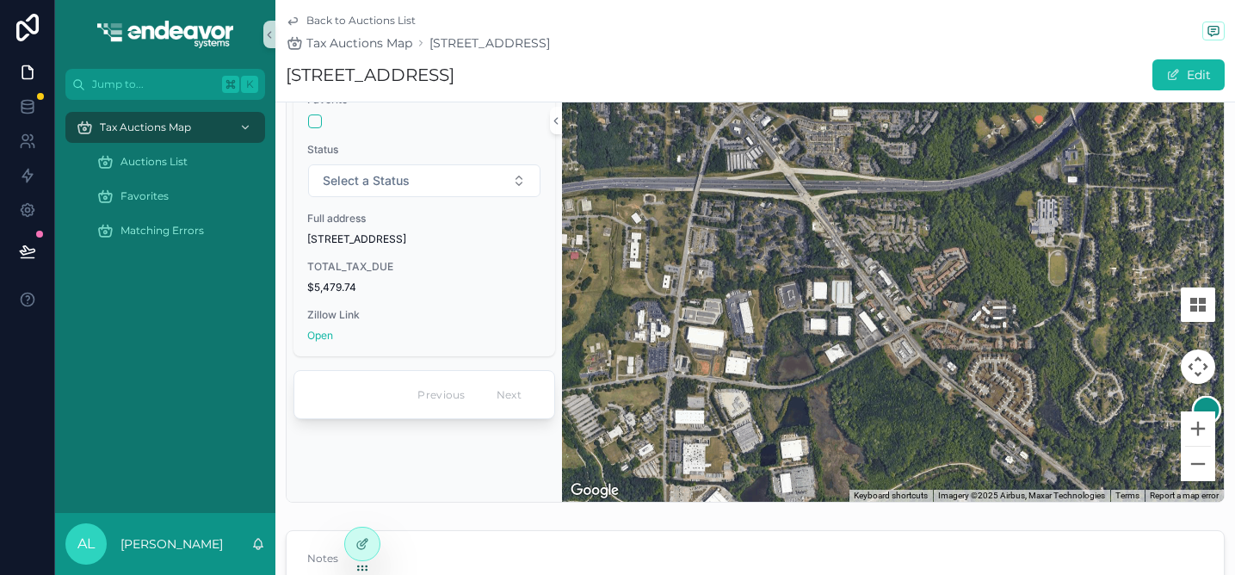
drag, startPoint x: 822, startPoint y: 339, endPoint x: 1119, endPoint y: 373, distance: 298.9
click at [1119, 373] on div "scrollable content" at bounding box center [893, 287] width 662 height 430
drag, startPoint x: 603, startPoint y: 74, endPoint x: 285, endPoint y: 71, distance: 318.5
click at [286, 71] on h1 "[STREET_ADDRESS]" at bounding box center [370, 75] width 169 height 24
copy h1 "[STREET_ADDRESS]"
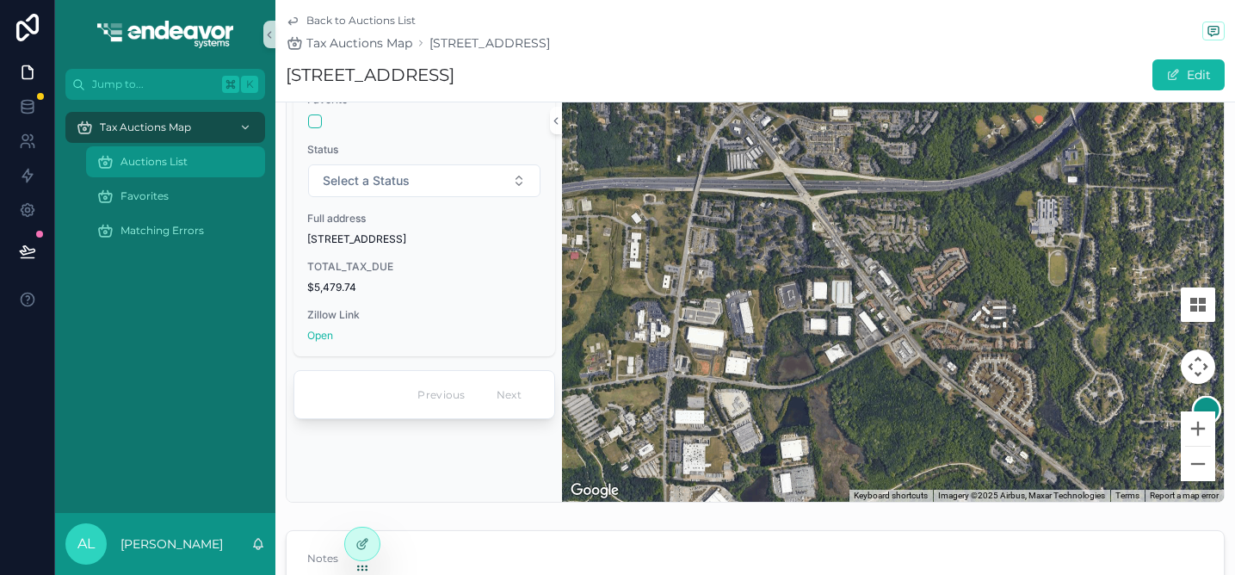
click at [171, 168] on span "Auctions List" at bounding box center [154, 162] width 67 height 14
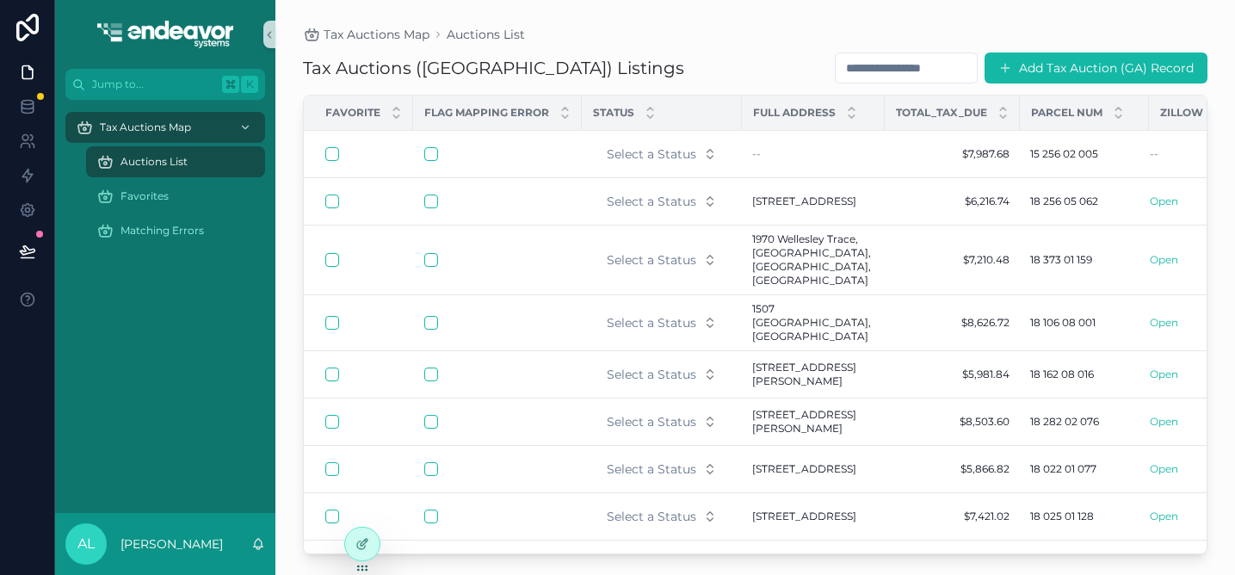
click at [899, 68] on input "scrollable content" at bounding box center [906, 68] width 141 height 24
paste input "**********"
type input "**********"
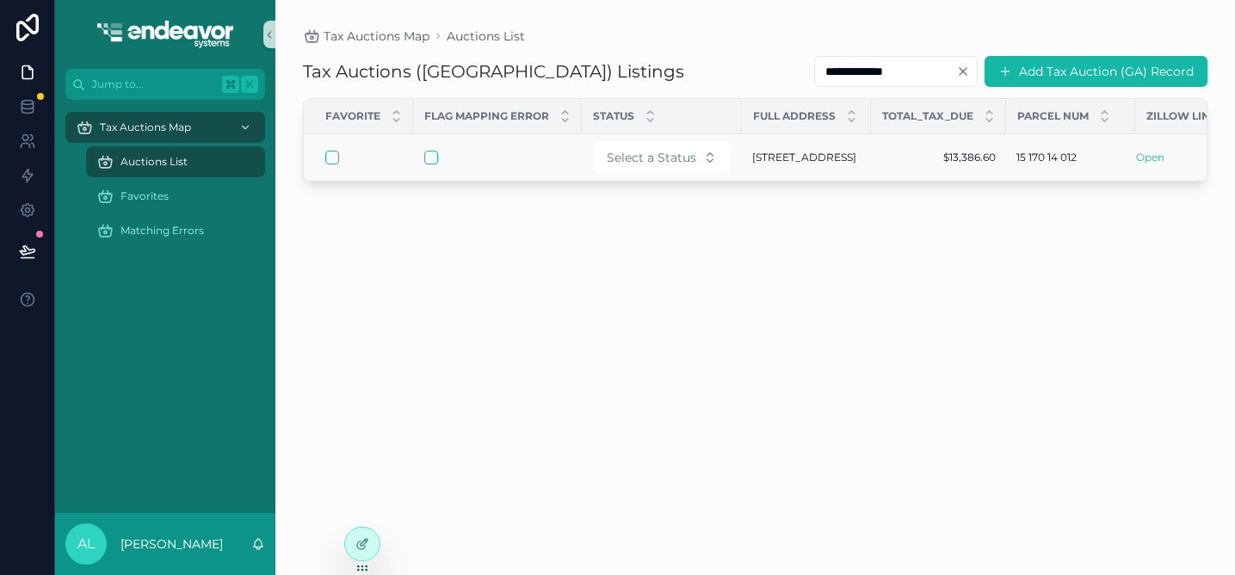
click at [766, 164] on span "[STREET_ADDRESS]" at bounding box center [804, 158] width 104 height 14
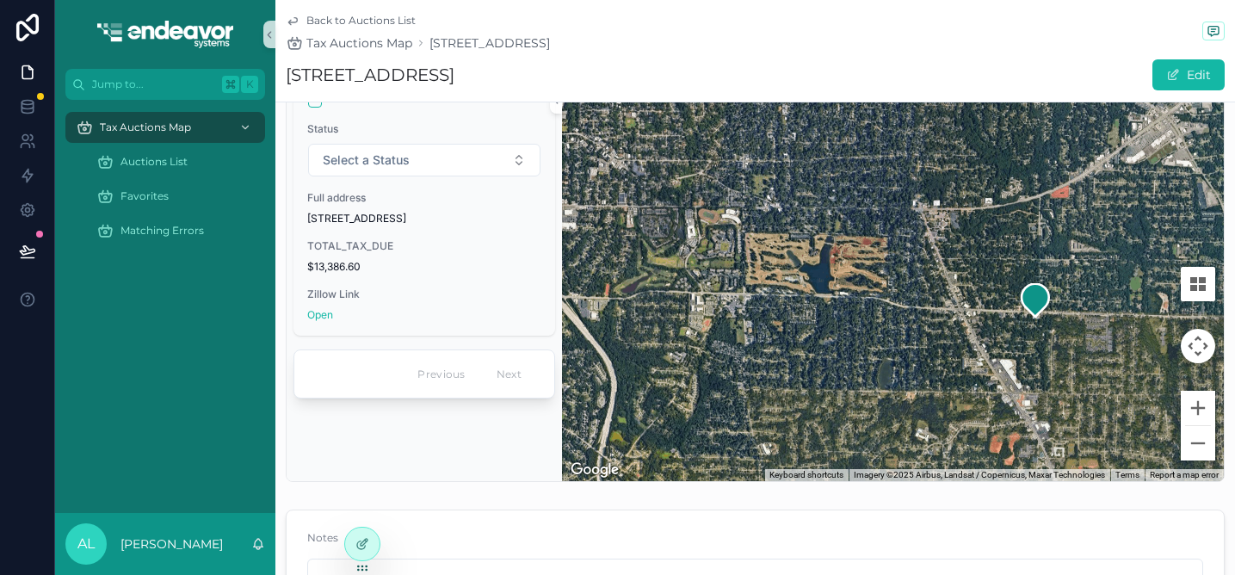
scroll to position [201, 0]
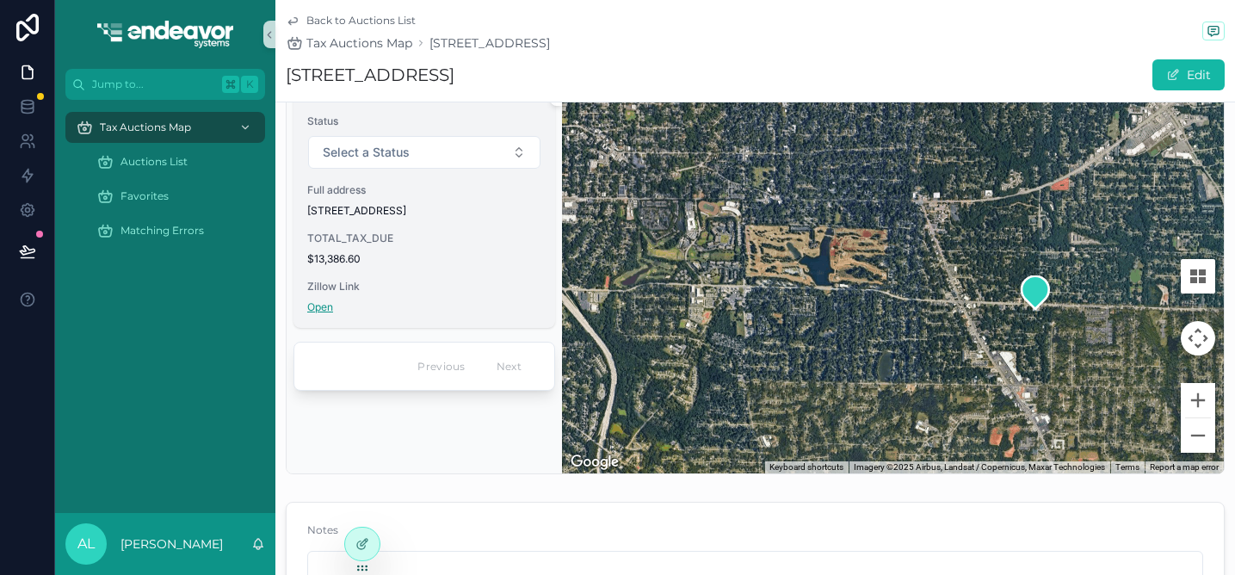
click at [320, 309] on link "Open" at bounding box center [320, 306] width 26 height 13
copy h1 "[STREET_ADDRESS]"
drag, startPoint x: 608, startPoint y: 75, endPoint x: 290, endPoint y: 85, distance: 317.8
click at [290, 85] on h1 "[STREET_ADDRESS]" at bounding box center [370, 75] width 169 height 24
click at [167, 149] on div "Auctions List" at bounding box center [175, 162] width 158 height 28
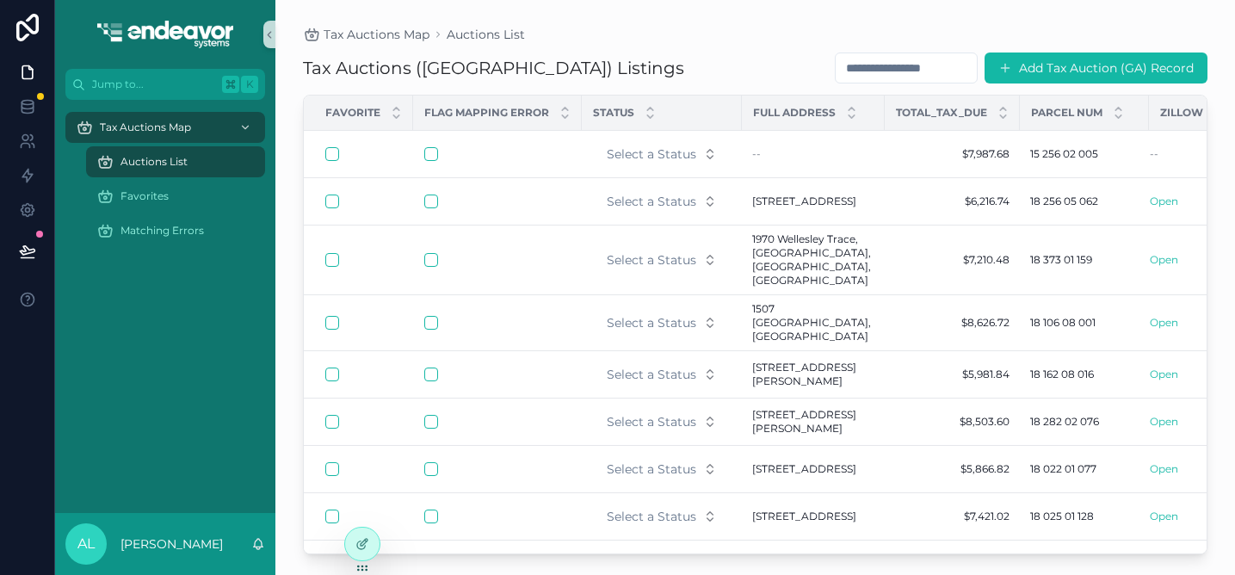
click at [871, 73] on input "scrollable content" at bounding box center [906, 68] width 141 height 24
paste input "**********"
type input "**********"
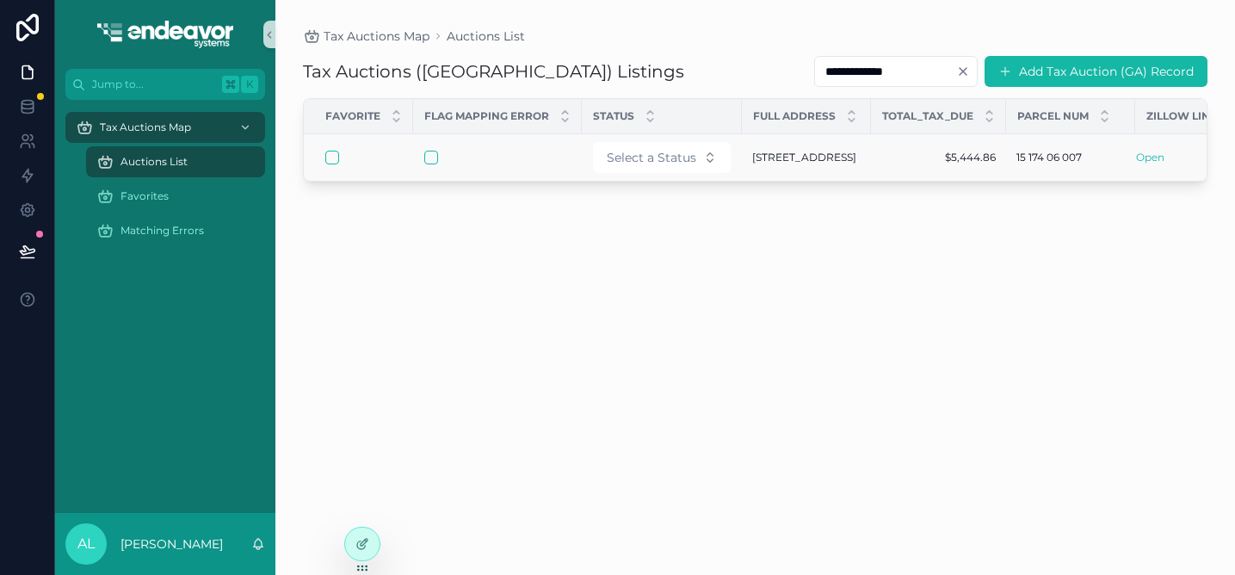
click at [777, 164] on span "[STREET_ADDRESS]" at bounding box center [804, 158] width 104 height 14
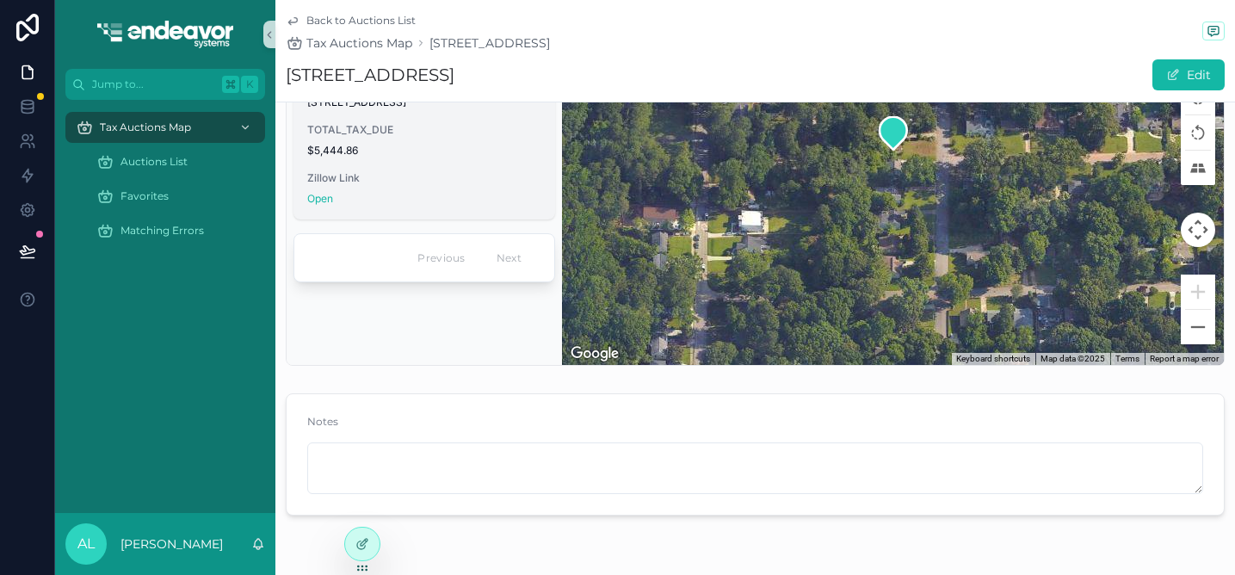
scroll to position [310, 0]
click at [327, 191] on link "Open" at bounding box center [320, 197] width 26 height 13
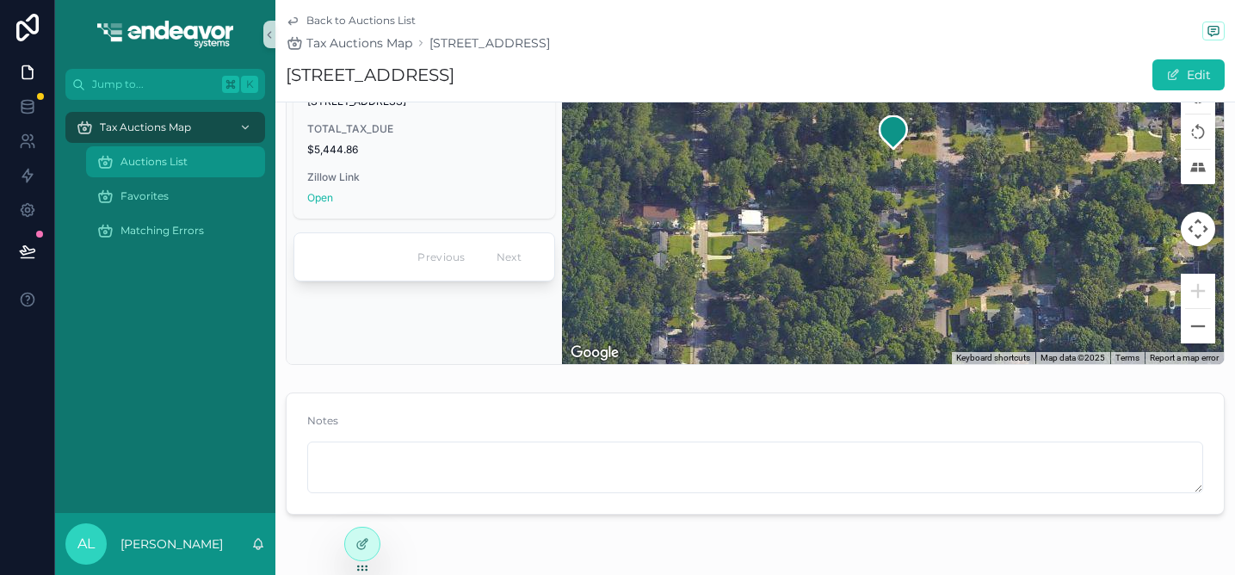
click at [148, 166] on span "Auctions List" at bounding box center [154, 162] width 67 height 14
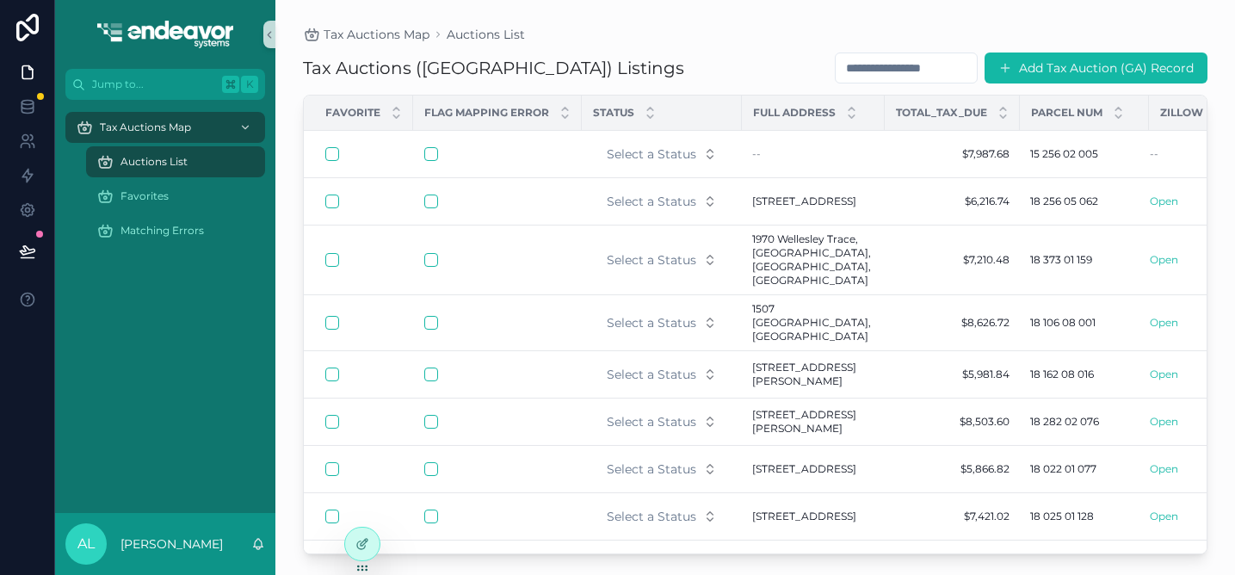
click at [907, 71] on input "scrollable content" at bounding box center [906, 68] width 141 height 24
paste input "**********"
type input "**********"
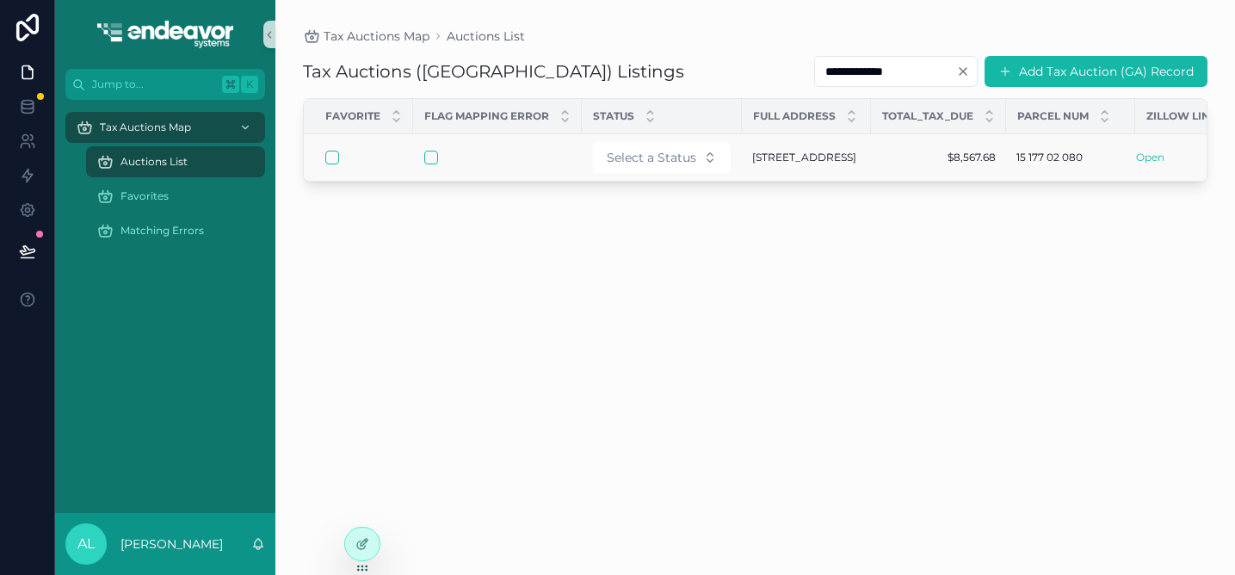
click at [789, 154] on span "[STREET_ADDRESS]" at bounding box center [804, 158] width 104 height 14
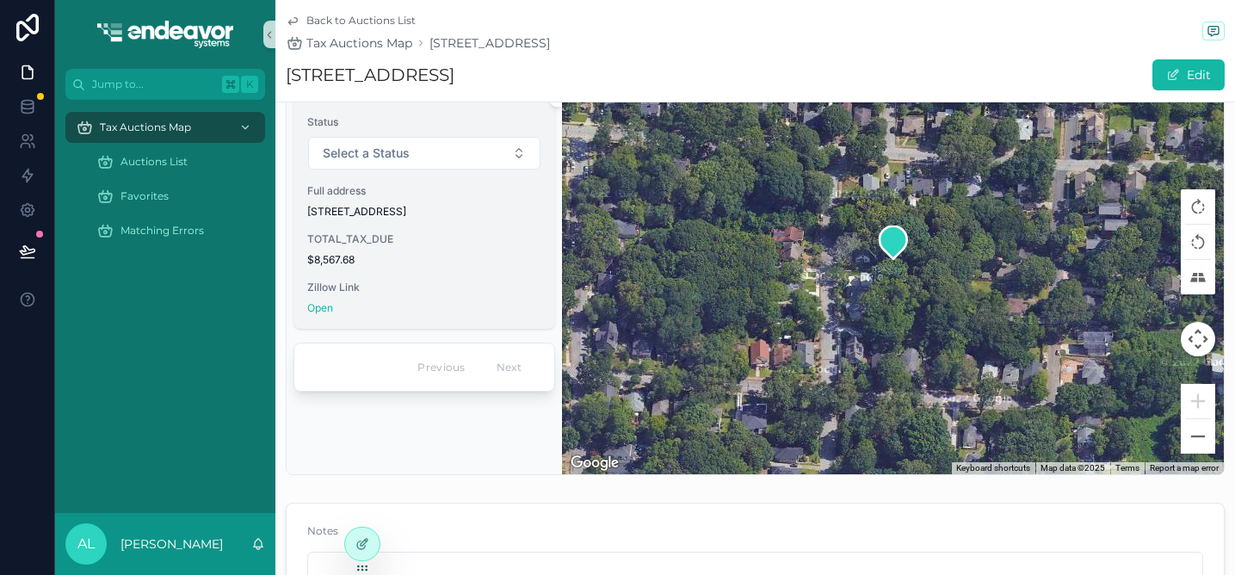
scroll to position [201, 0]
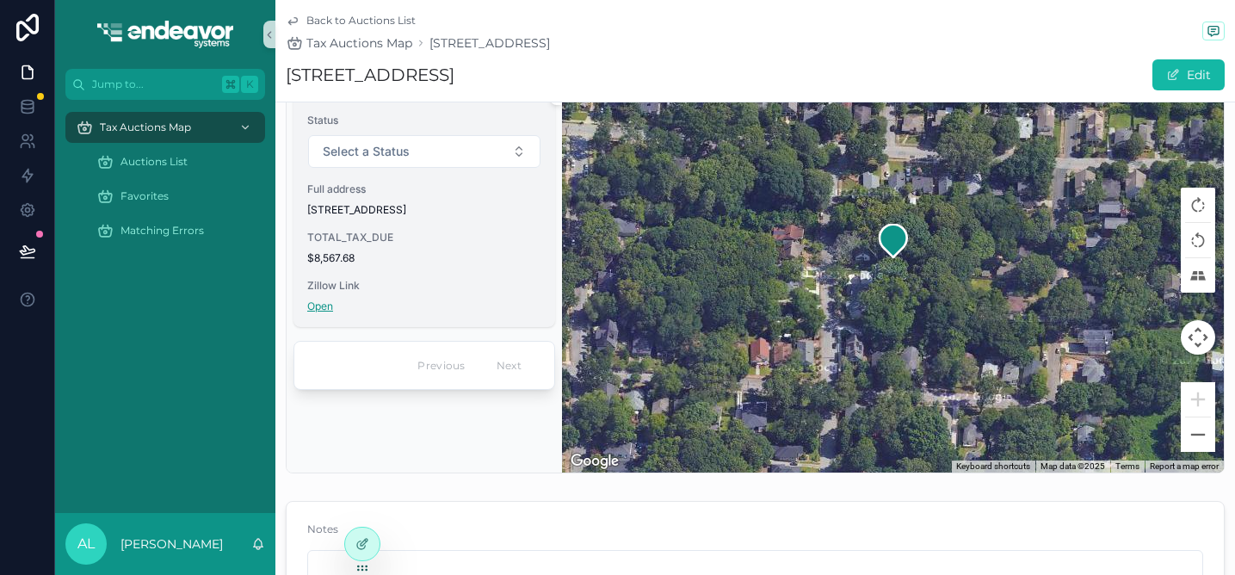
click at [319, 300] on link "Open" at bounding box center [320, 306] width 26 height 13
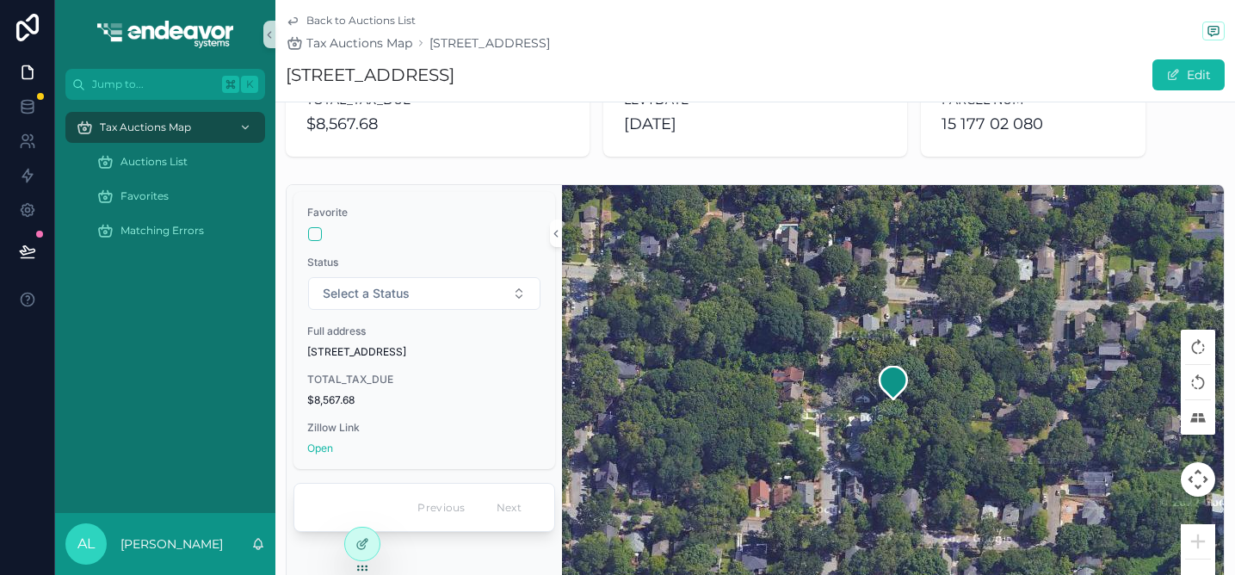
scroll to position [0, 0]
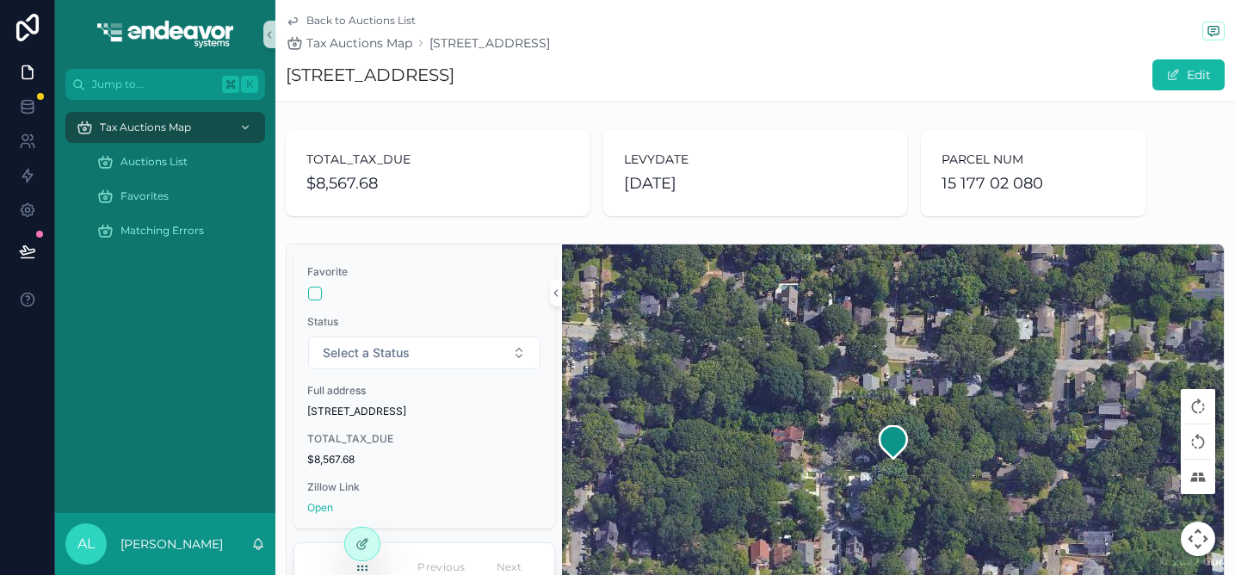
click at [288, 22] on icon "scrollable content" at bounding box center [292, 21] width 9 height 7
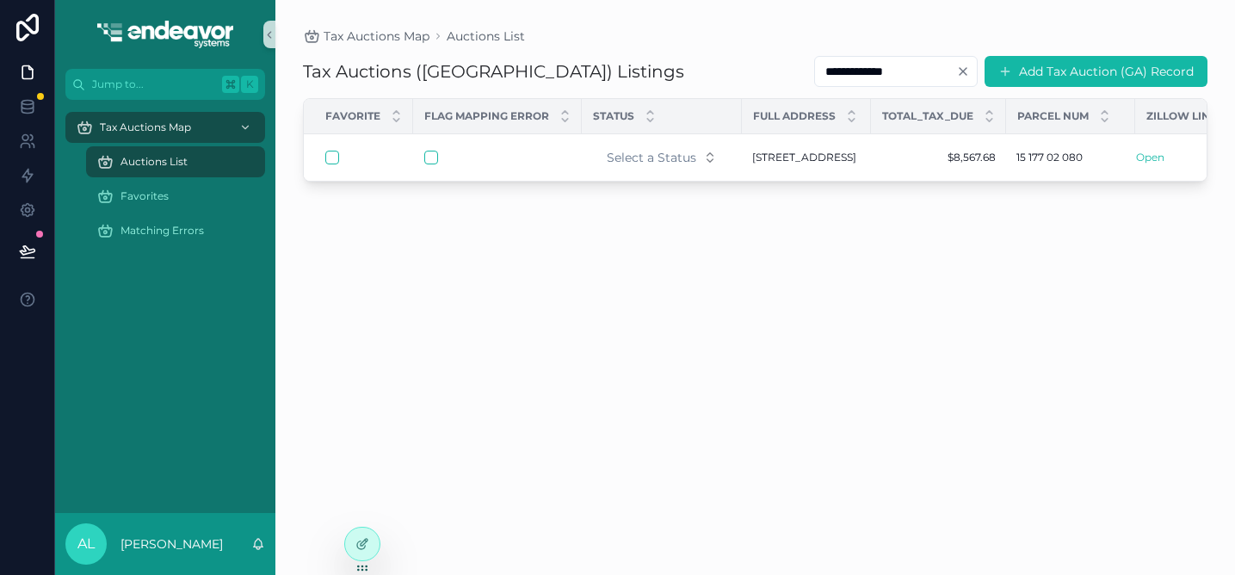
click at [891, 79] on input "**********" at bounding box center [885, 71] width 141 height 24
paste input "scrollable content"
type input "**********"
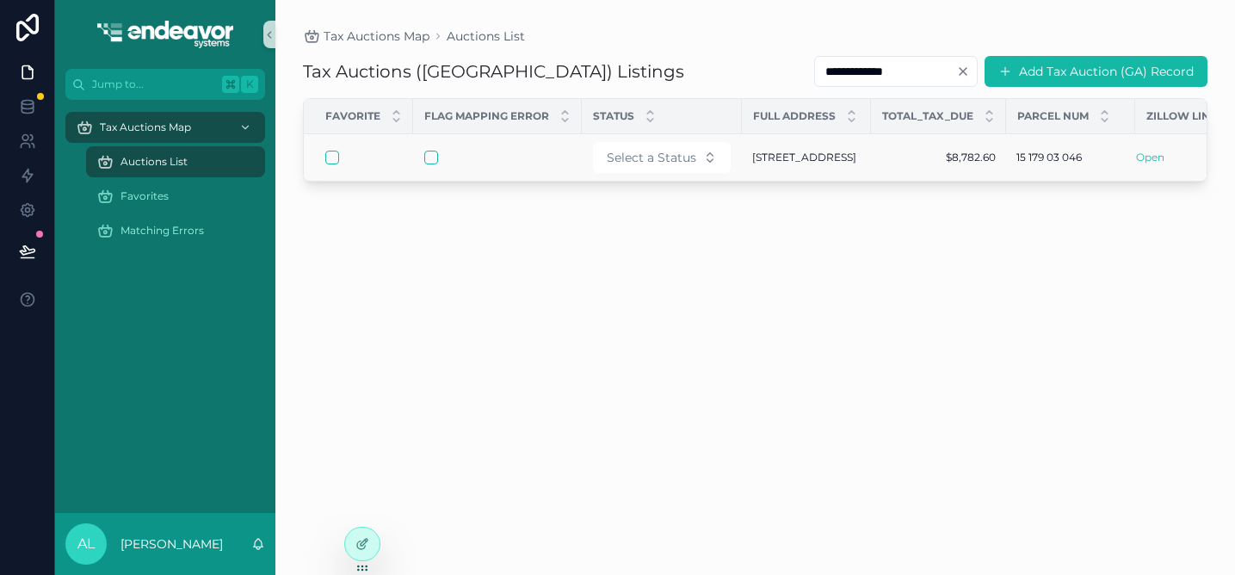
click at [784, 164] on span "[STREET_ADDRESS]" at bounding box center [804, 158] width 104 height 14
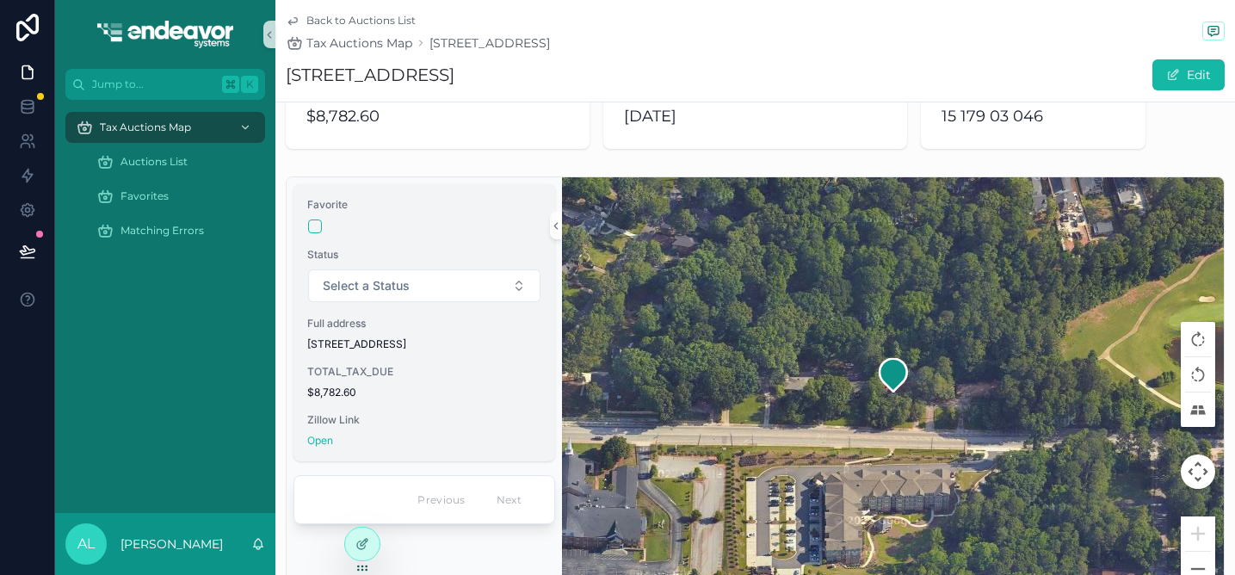
scroll to position [91, 0]
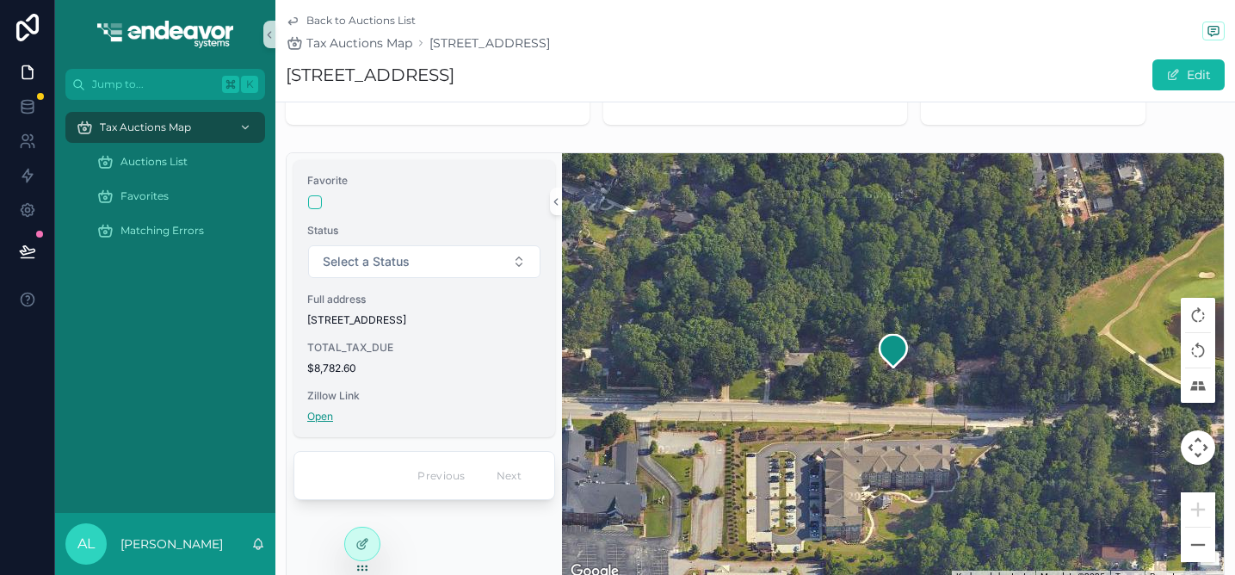
click at [318, 418] on link "Open" at bounding box center [320, 416] width 26 height 13
drag, startPoint x: 633, startPoint y: 75, endPoint x: 284, endPoint y: 61, distance: 348.9
click at [284, 61] on div "Back to Auctions List Tax Auctions Map [STREET_ADDRESS] [STREET_ADDRESS] Edit" at bounding box center [755, 51] width 960 height 102
copy h1 "[STREET_ADDRESS]"
click at [290, 19] on icon "scrollable content" at bounding box center [293, 21] width 14 height 14
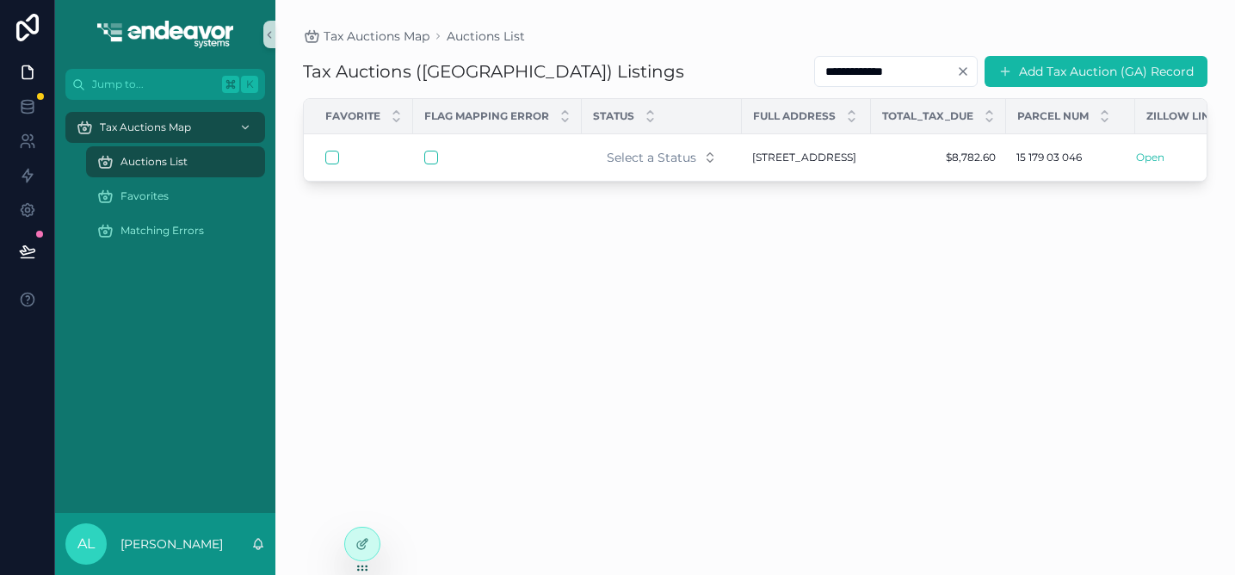
click at [852, 76] on input "**********" at bounding box center [885, 71] width 141 height 24
paste input "***"
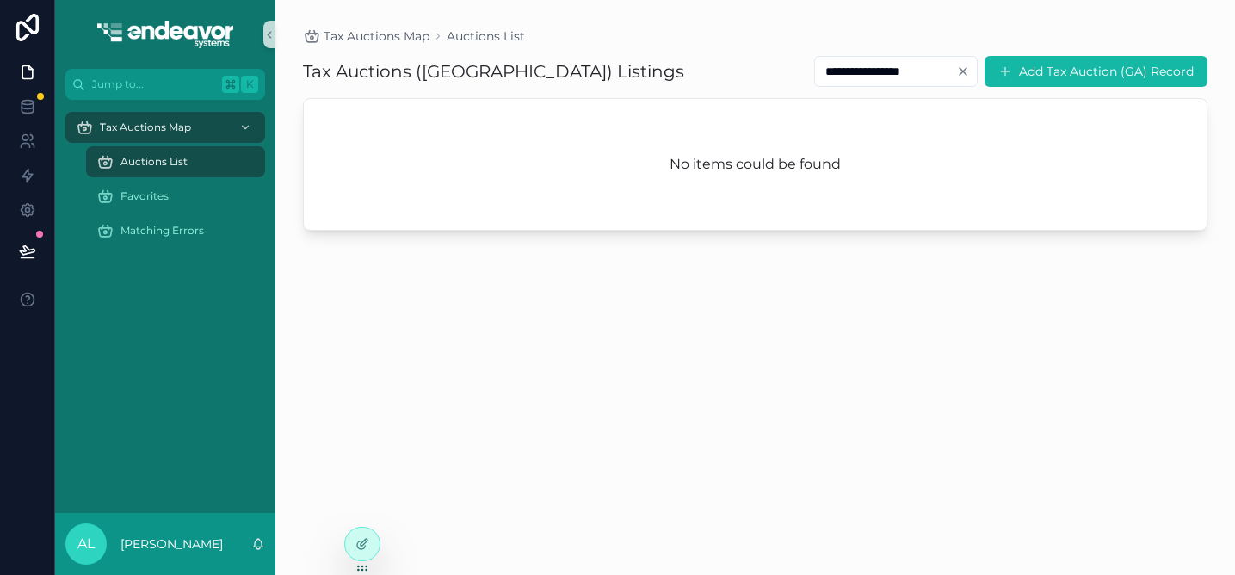
type input "**********"
click at [963, 68] on icon "Clear" at bounding box center [963, 72] width 14 height 14
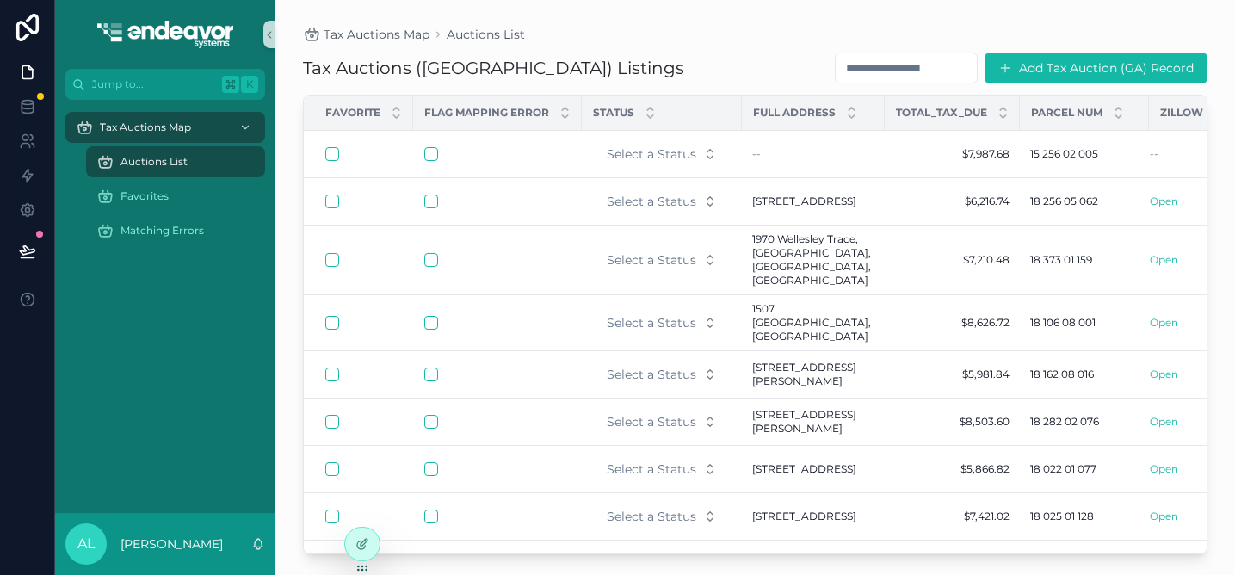
click at [869, 65] on input "scrollable content" at bounding box center [906, 68] width 141 height 24
paste input "**********"
type input "**********"
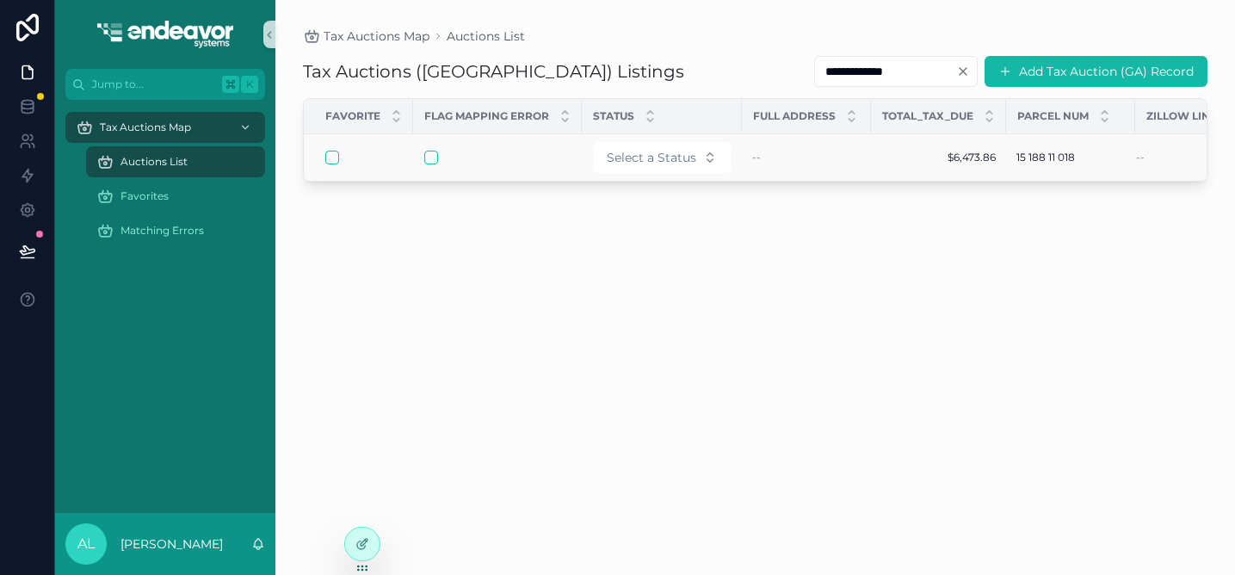
click at [794, 160] on div "--" at bounding box center [806, 158] width 108 height 14
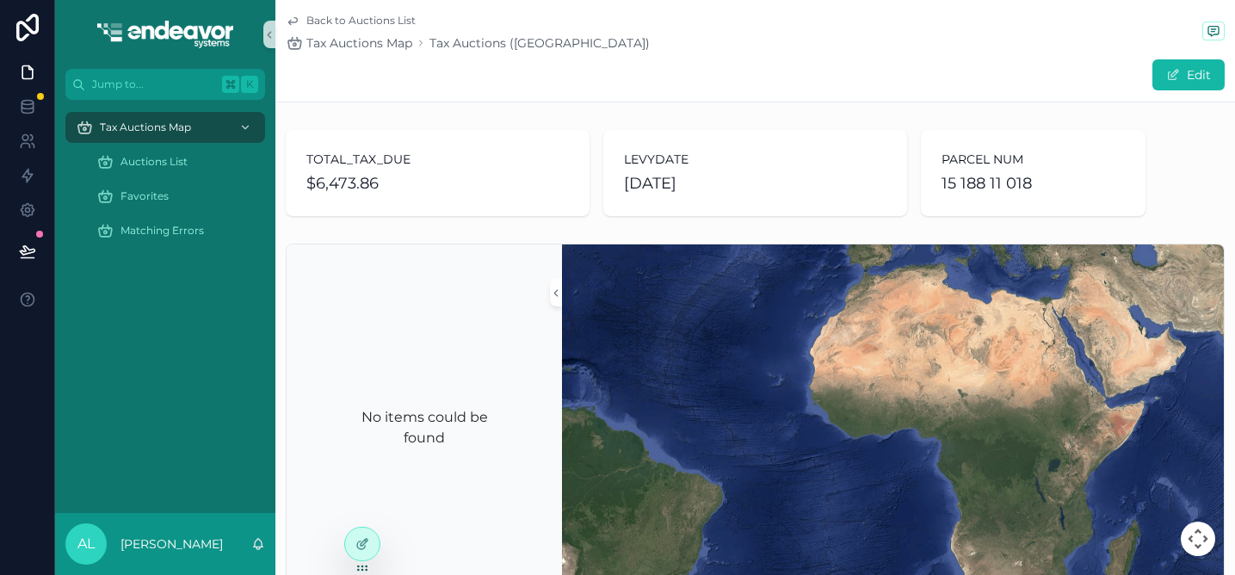
click at [305, 16] on link "Back to Auctions List" at bounding box center [351, 21] width 130 height 14
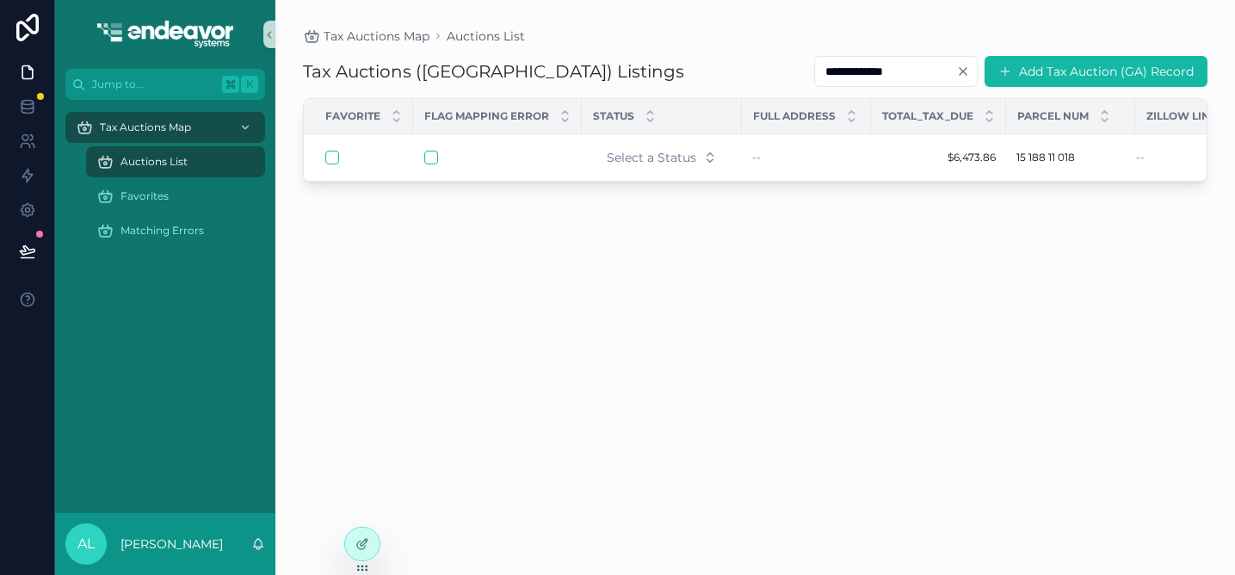
click at [194, 157] on div "Auctions List" at bounding box center [175, 162] width 158 height 28
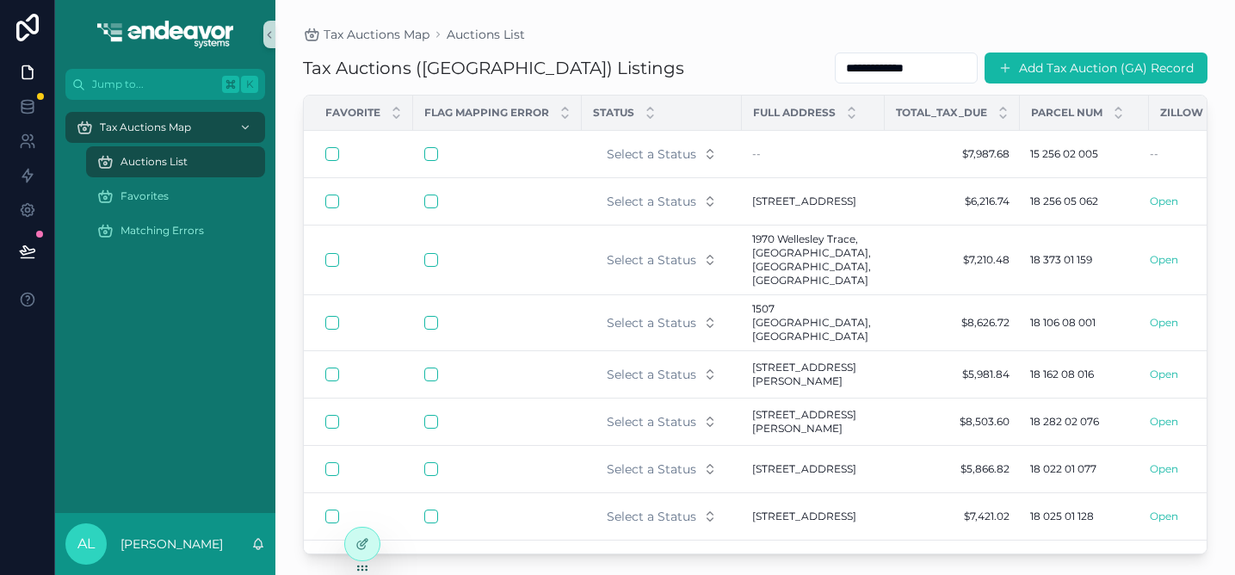
click at [905, 59] on input "**********" at bounding box center [906, 68] width 141 height 24
paste input "scrollable content"
type input "**********"
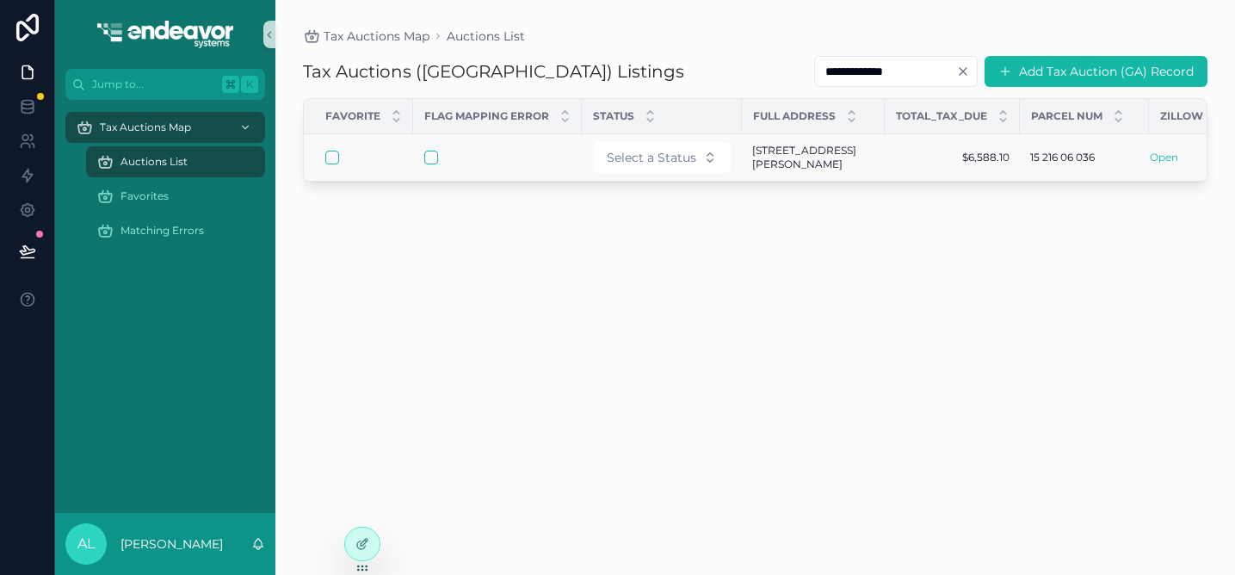
click at [793, 171] on span "[STREET_ADDRESS][PERSON_NAME]" at bounding box center [813, 158] width 122 height 28
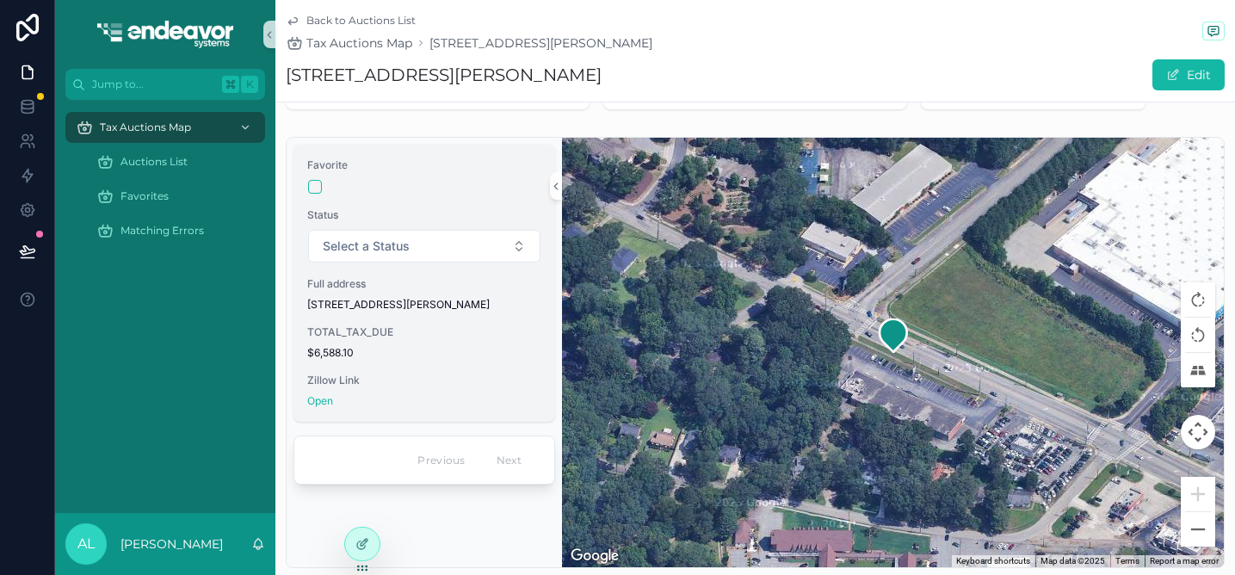
scroll to position [108, 0]
click at [319, 391] on div "Zillow Link Open" at bounding box center [424, 390] width 234 height 34
click at [319, 400] on link "Open" at bounding box center [320, 399] width 26 height 13
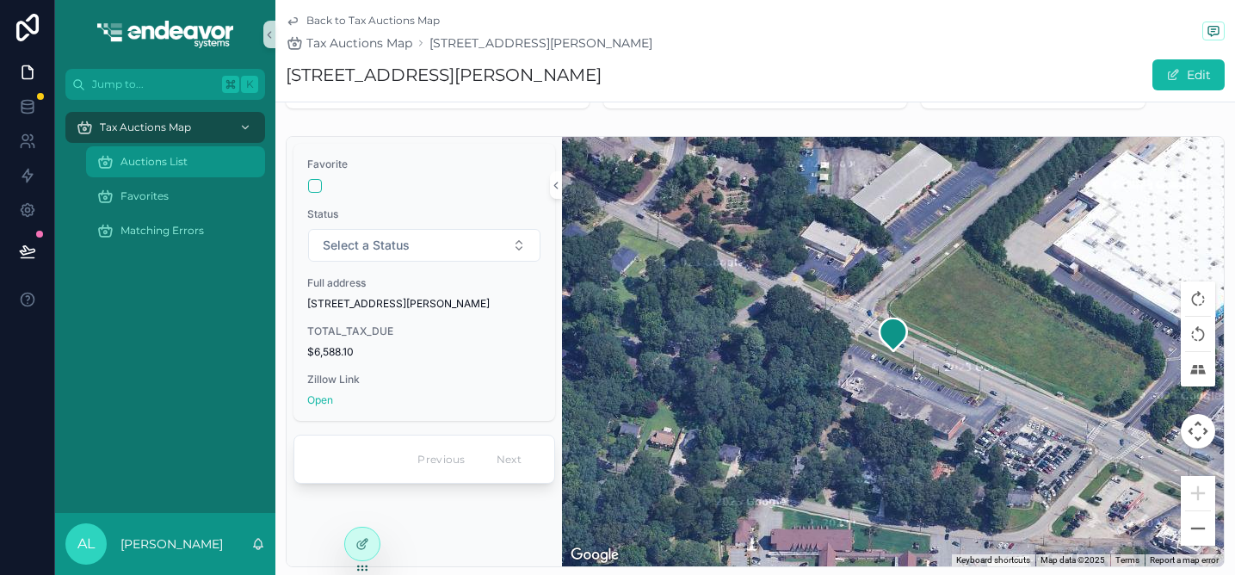
click at [184, 163] on span "Auctions List" at bounding box center [154, 162] width 67 height 14
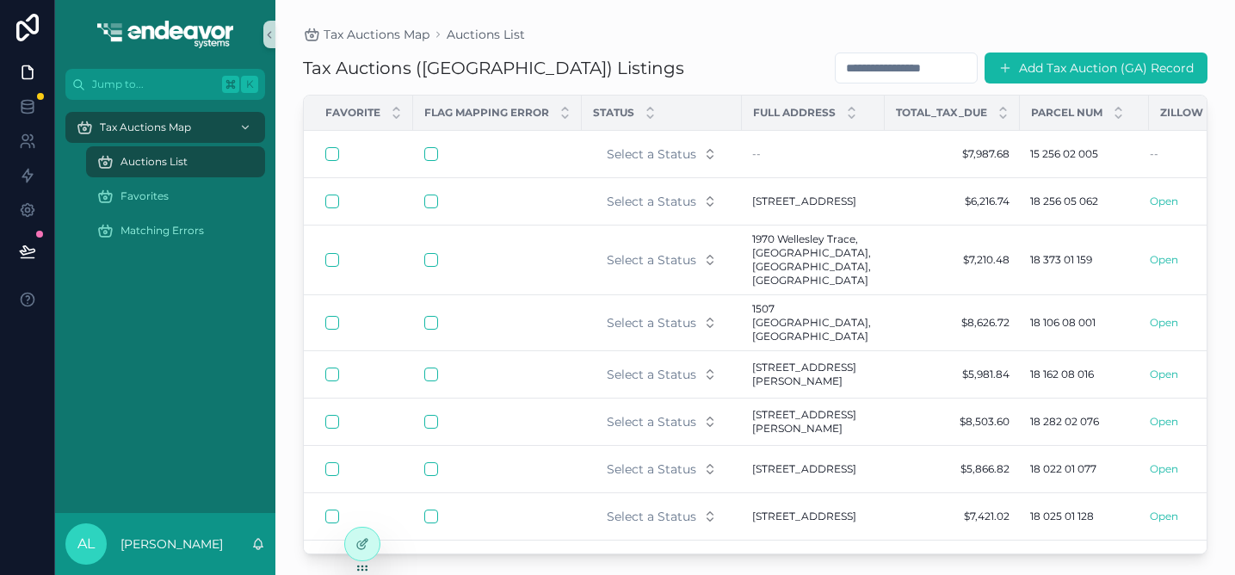
click at [878, 59] on input "scrollable content" at bounding box center [906, 68] width 141 height 24
paste input "**********"
type input "**********"
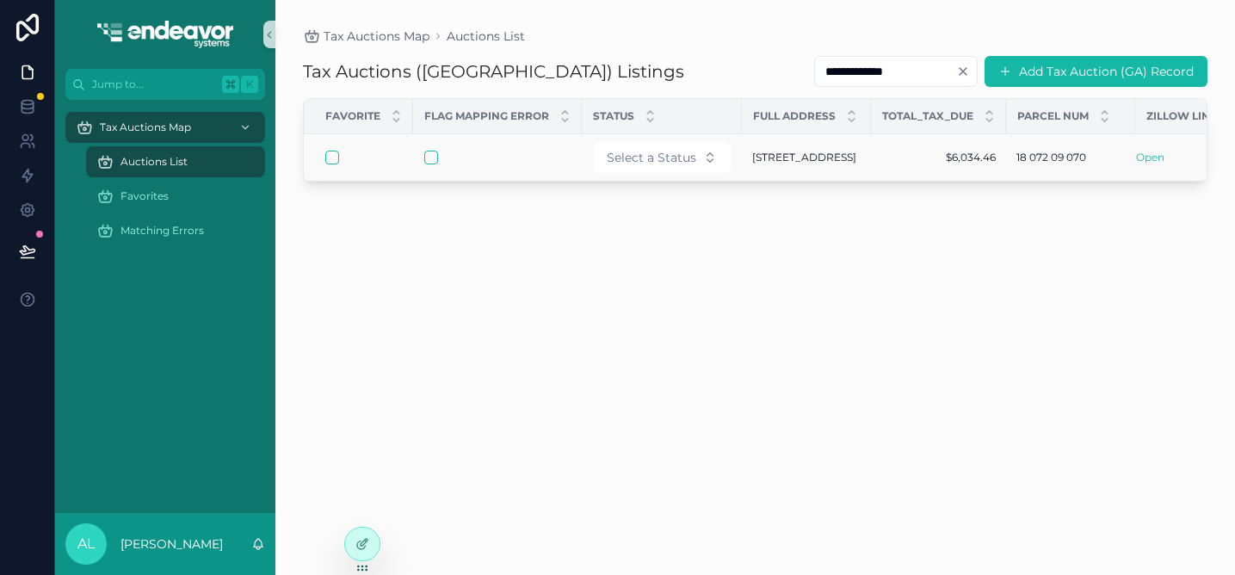
click at [777, 157] on span "[STREET_ADDRESS]" at bounding box center [804, 158] width 104 height 14
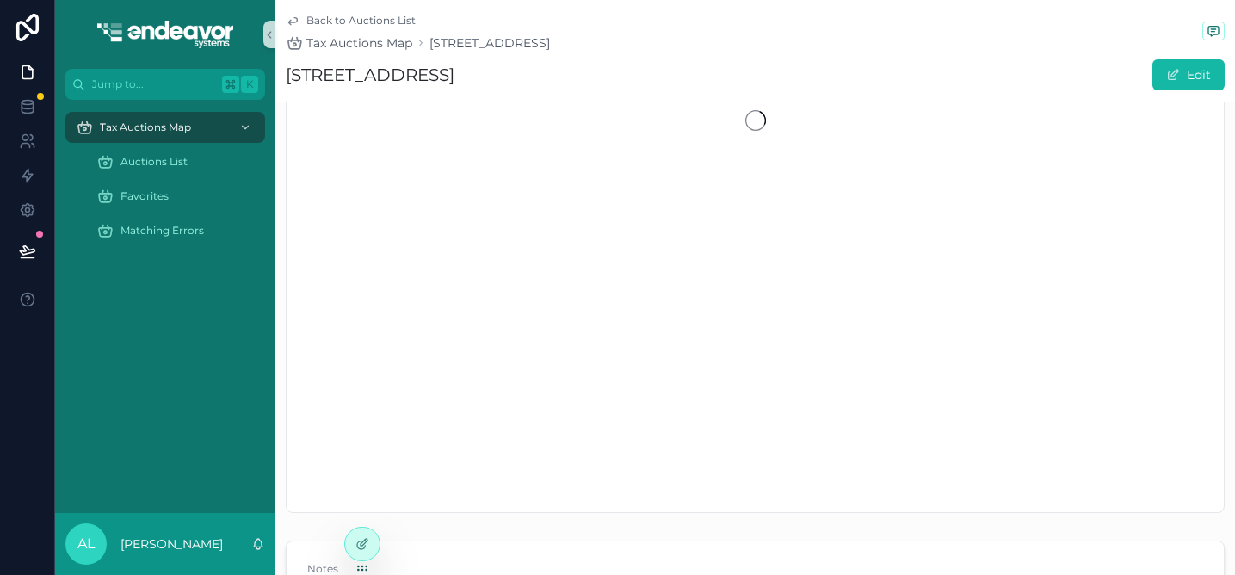
scroll to position [251, 0]
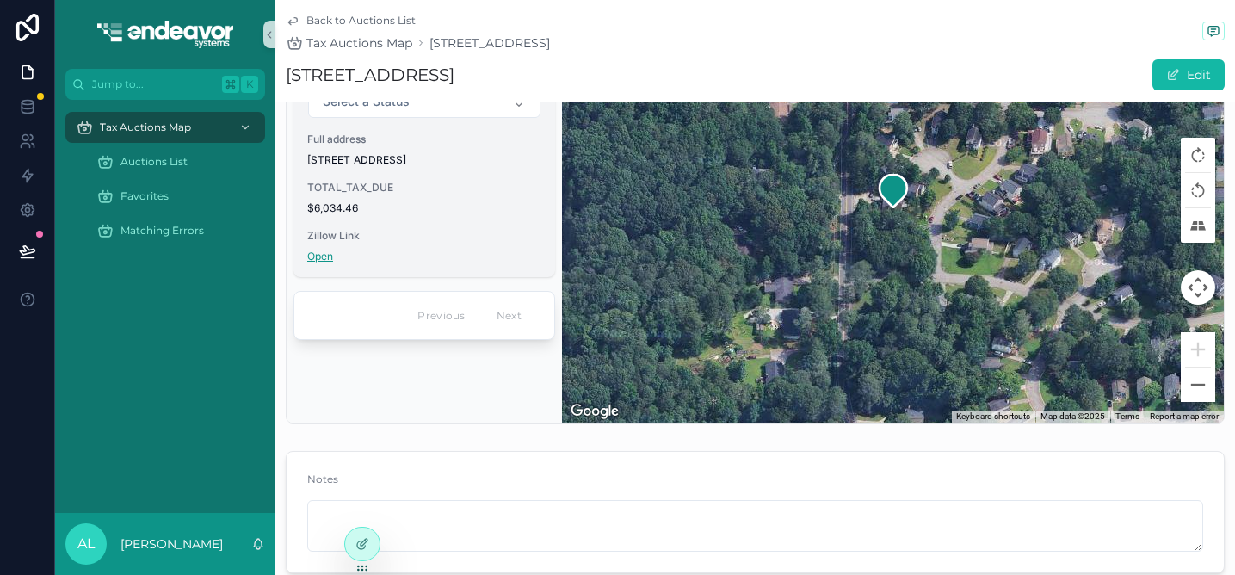
click at [323, 263] on link "Open" at bounding box center [320, 256] width 26 height 13
click at [168, 158] on span "Auctions List" at bounding box center [154, 162] width 67 height 14
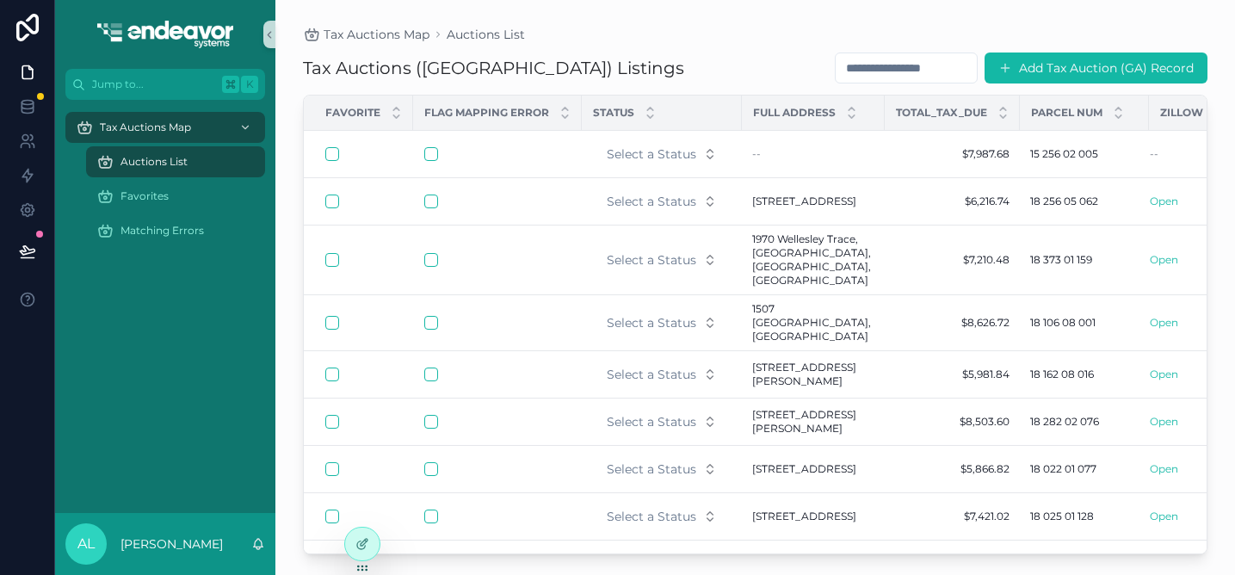
click at [853, 75] on input "scrollable content" at bounding box center [906, 68] width 141 height 24
paste input "**********"
type input "**********"
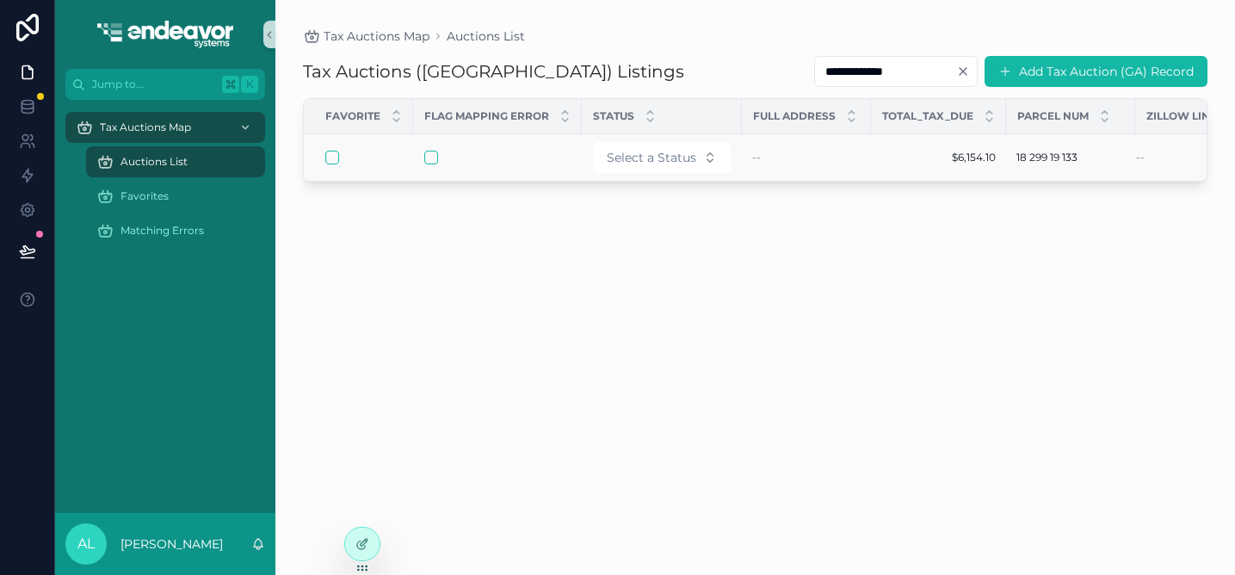
click at [777, 160] on div "--" at bounding box center [806, 158] width 108 height 14
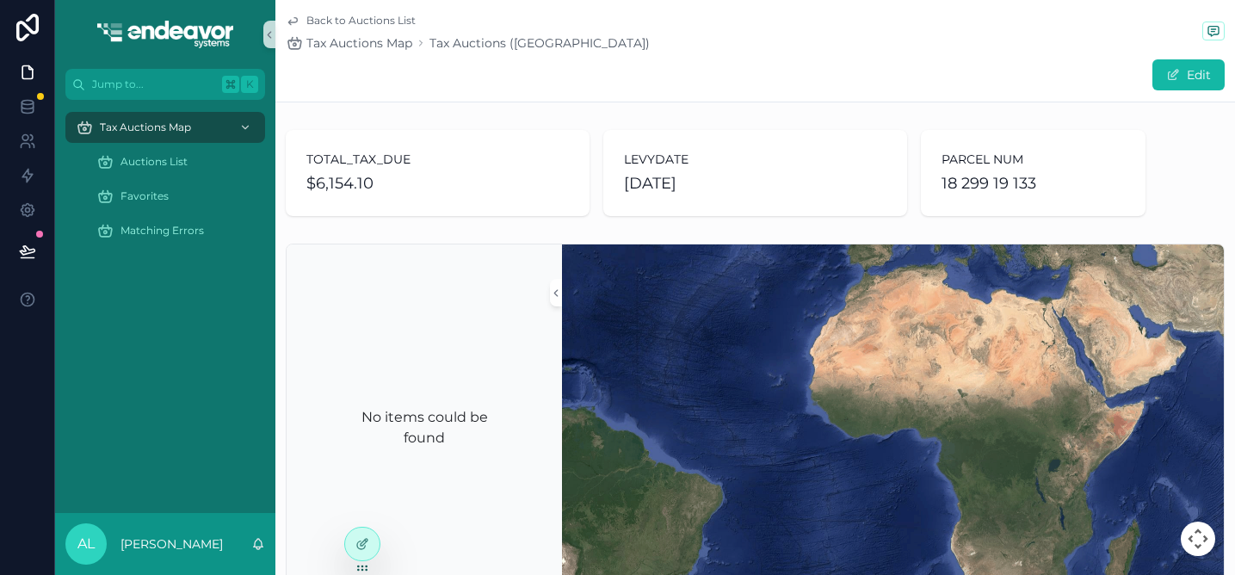
scroll to position [367, 0]
